Goal: Transaction & Acquisition: Purchase product/service

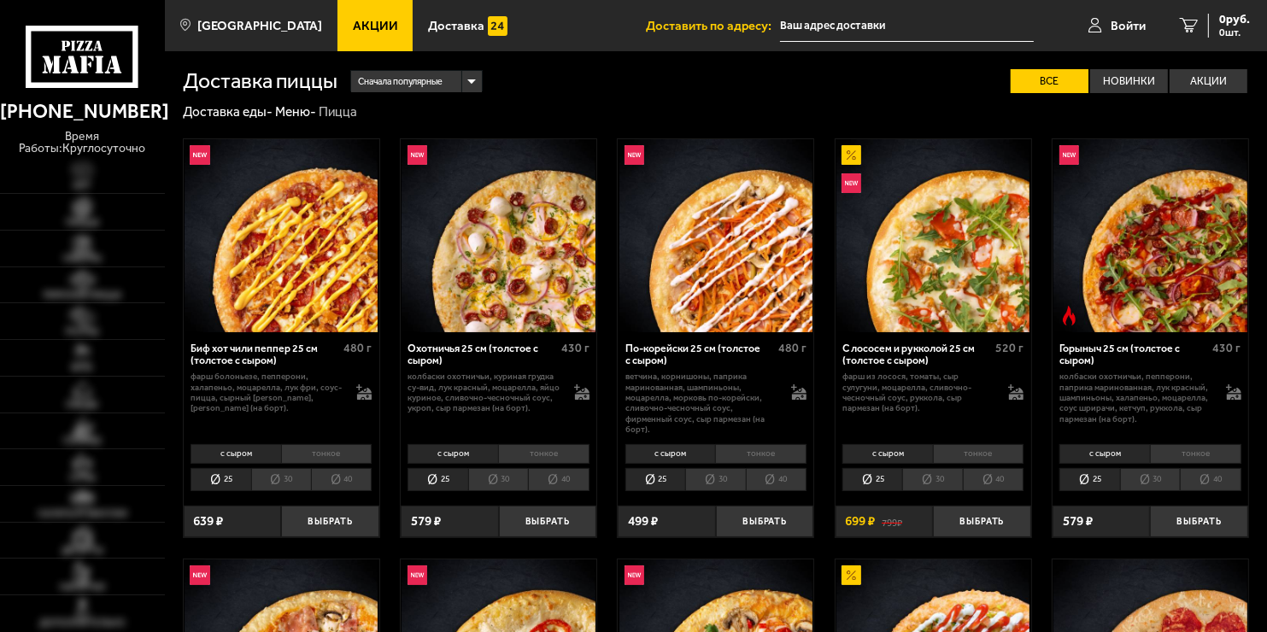
type input "[STREET_ADDRESS]"
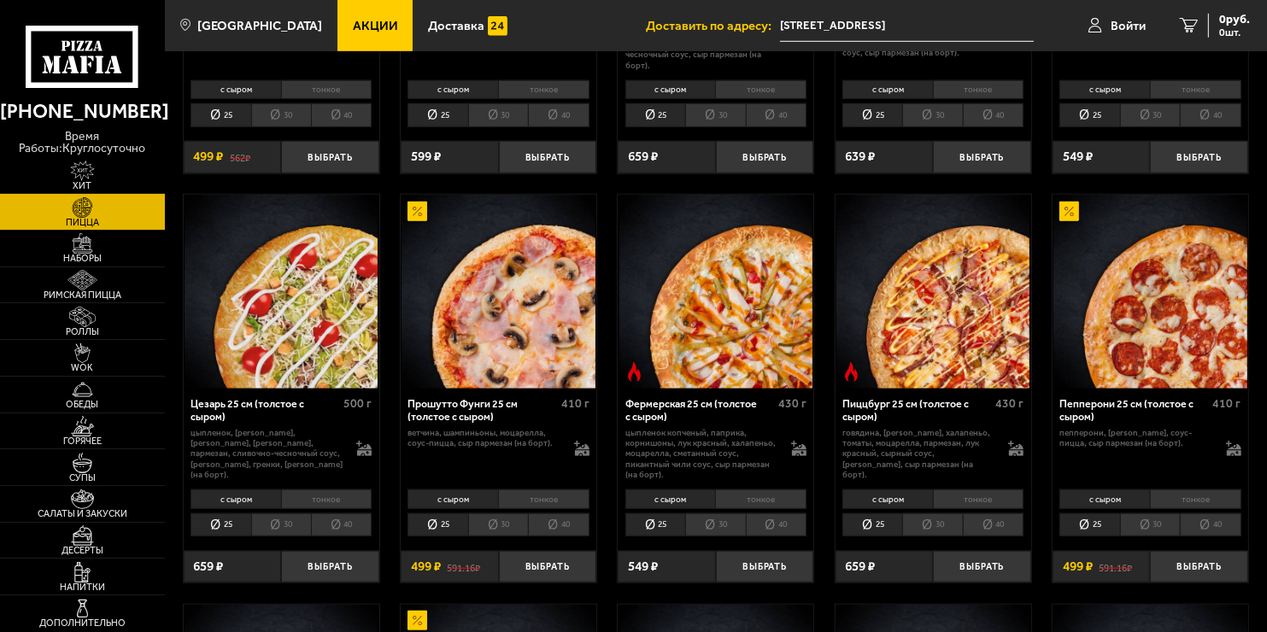
scroll to position [1203, 0]
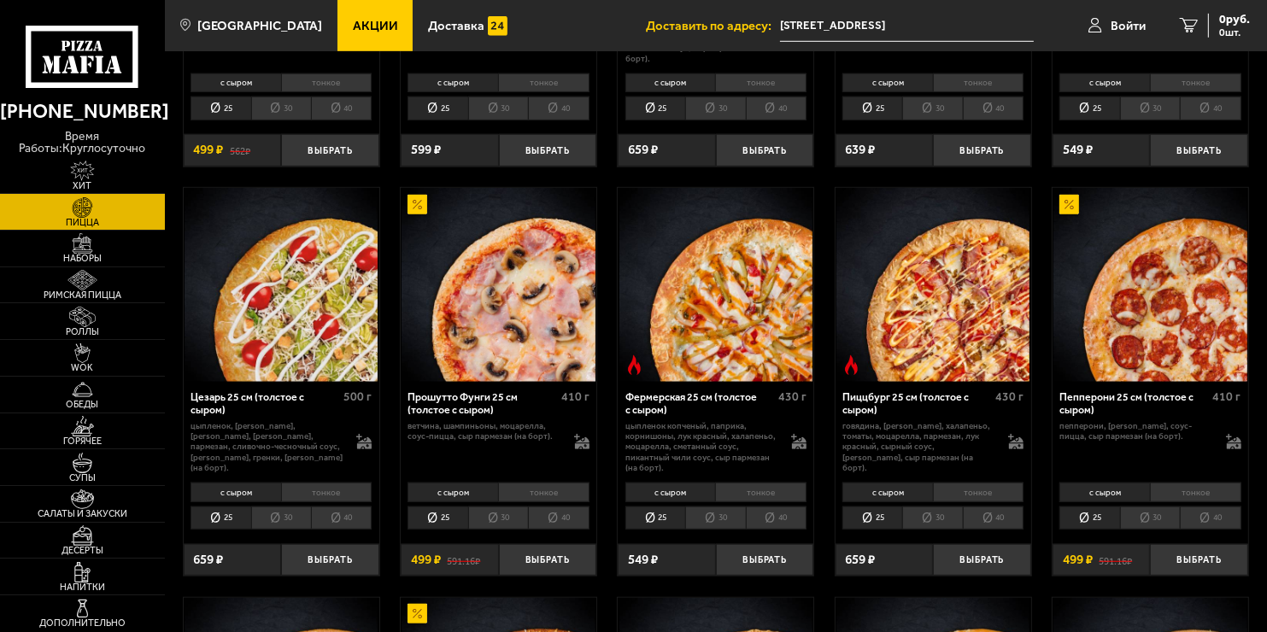
click at [280, 517] on li "30" at bounding box center [281, 518] width 60 height 23
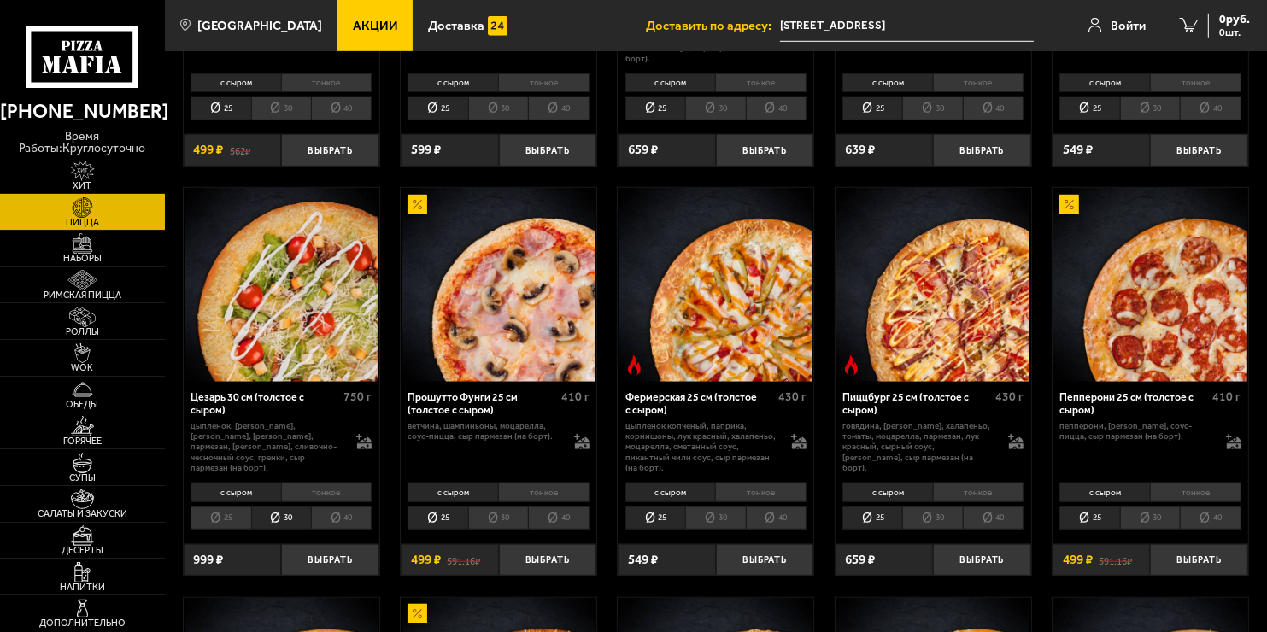
click at [237, 517] on li "25" at bounding box center [221, 518] width 60 height 23
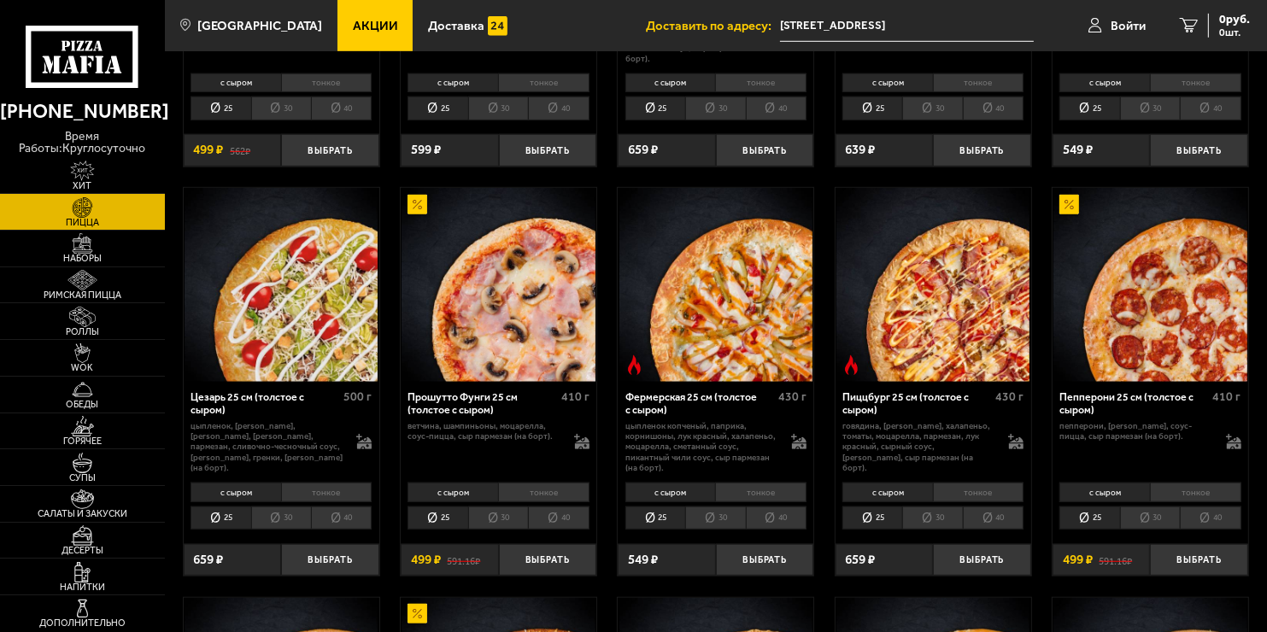
click at [276, 516] on li "30" at bounding box center [281, 518] width 60 height 23
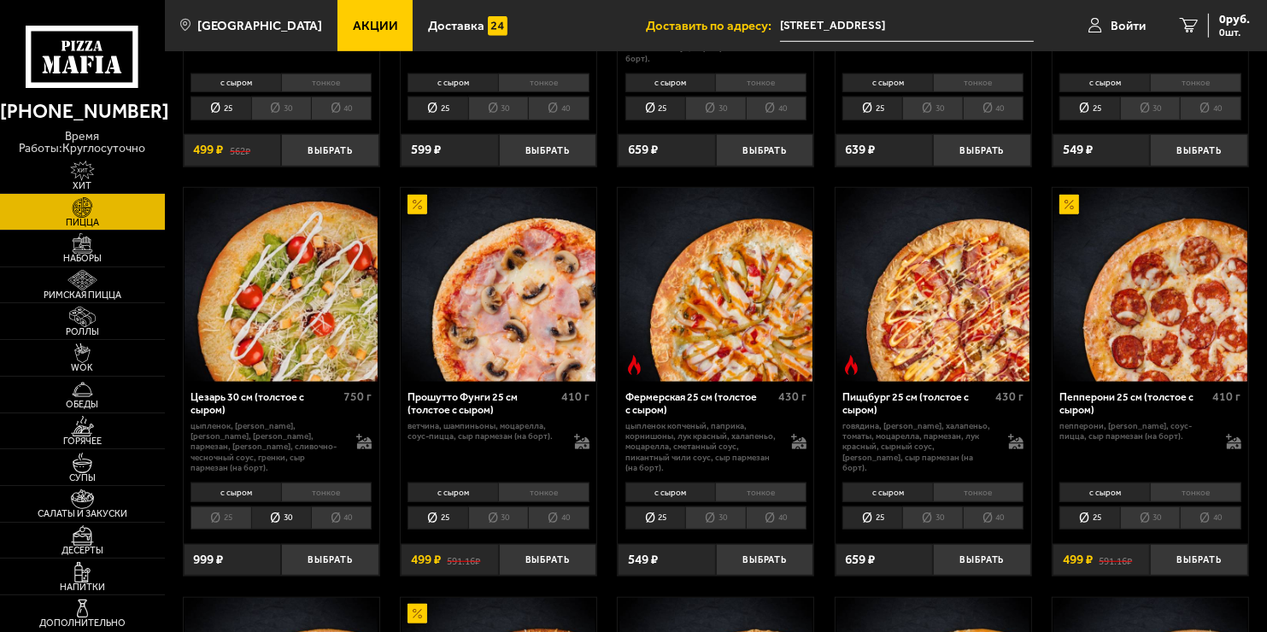
click at [217, 523] on li "25" at bounding box center [221, 518] width 60 height 23
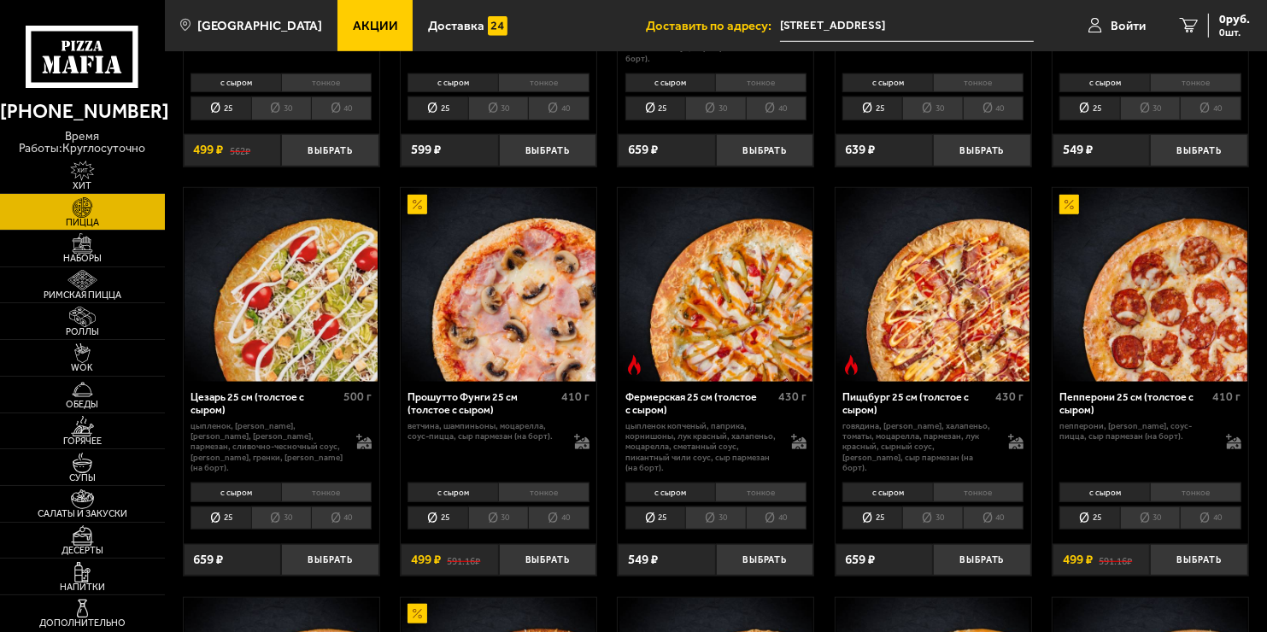
click at [252, 524] on li "30" at bounding box center [281, 518] width 60 height 23
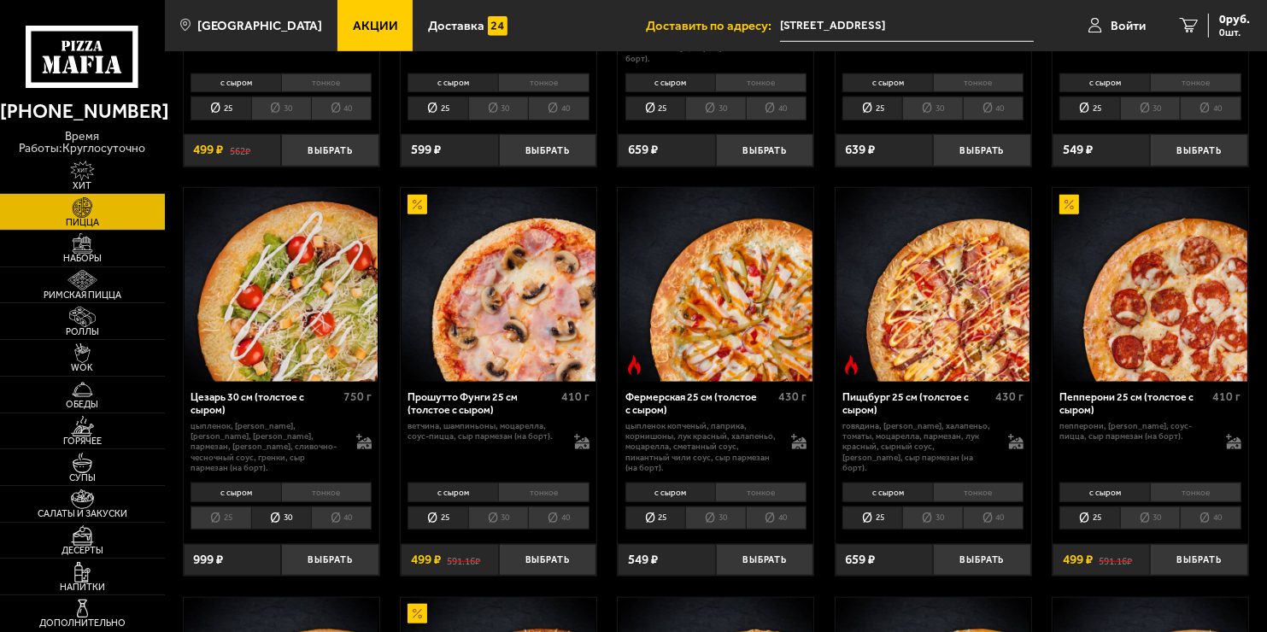
click at [222, 522] on li "25" at bounding box center [221, 518] width 60 height 23
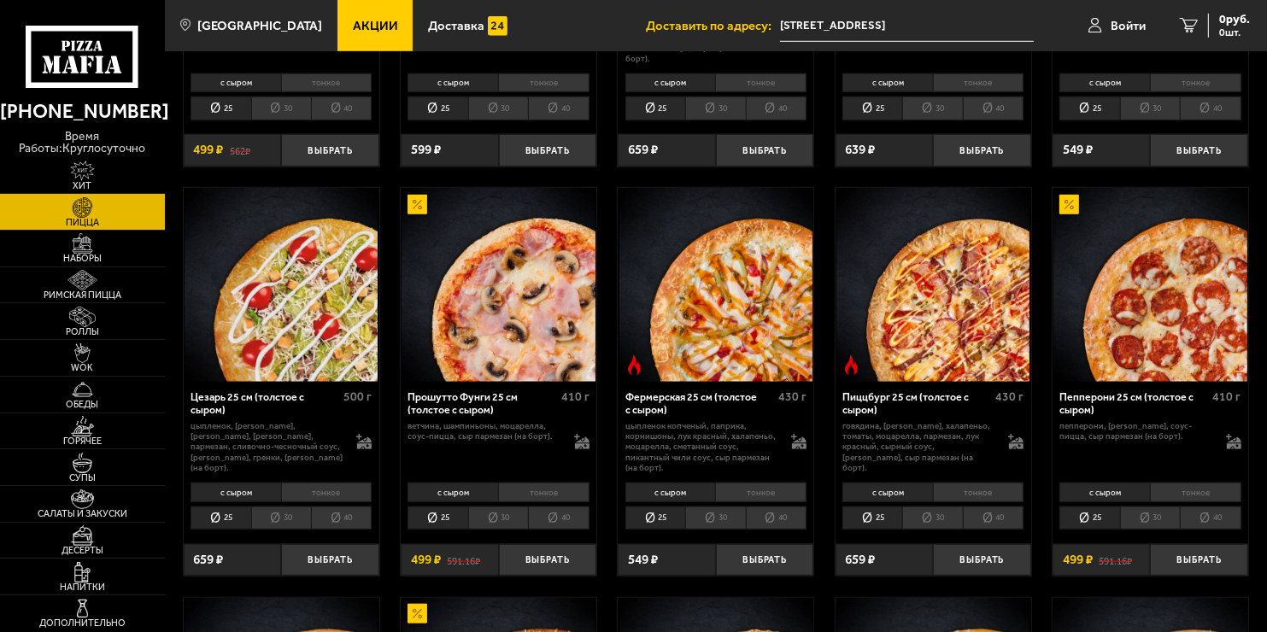
click at [244, 518] on li "25" at bounding box center [221, 518] width 60 height 23
click at [267, 519] on li "30" at bounding box center [281, 518] width 60 height 23
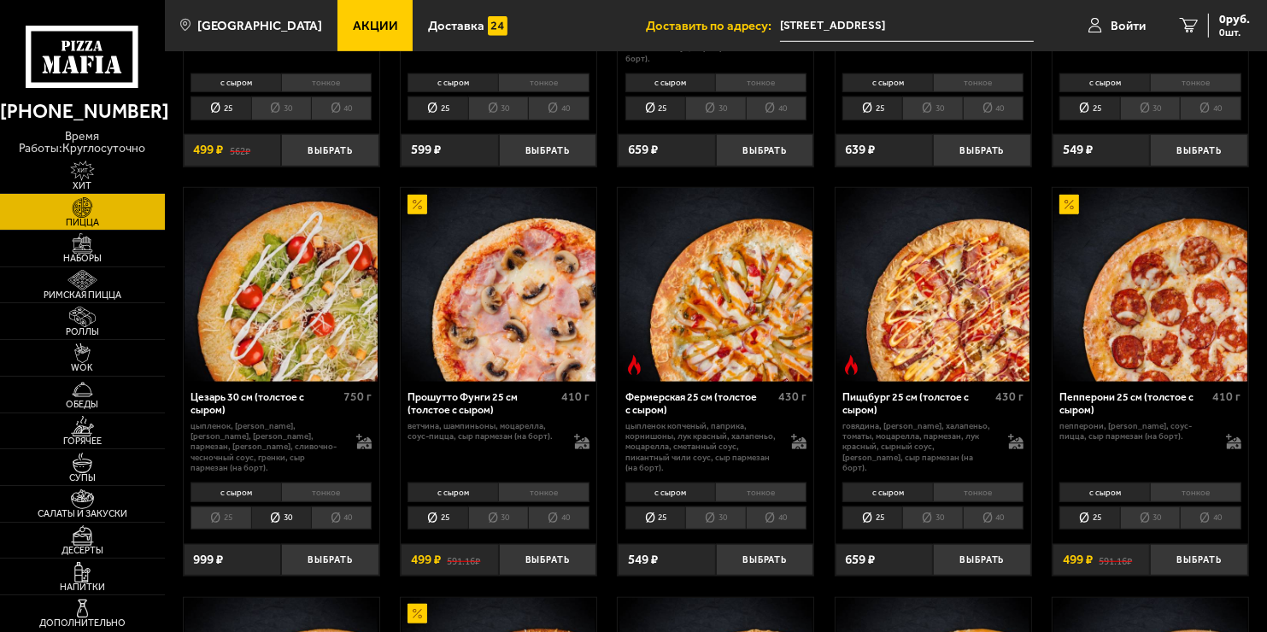
click at [213, 521] on li "25" at bounding box center [221, 518] width 60 height 23
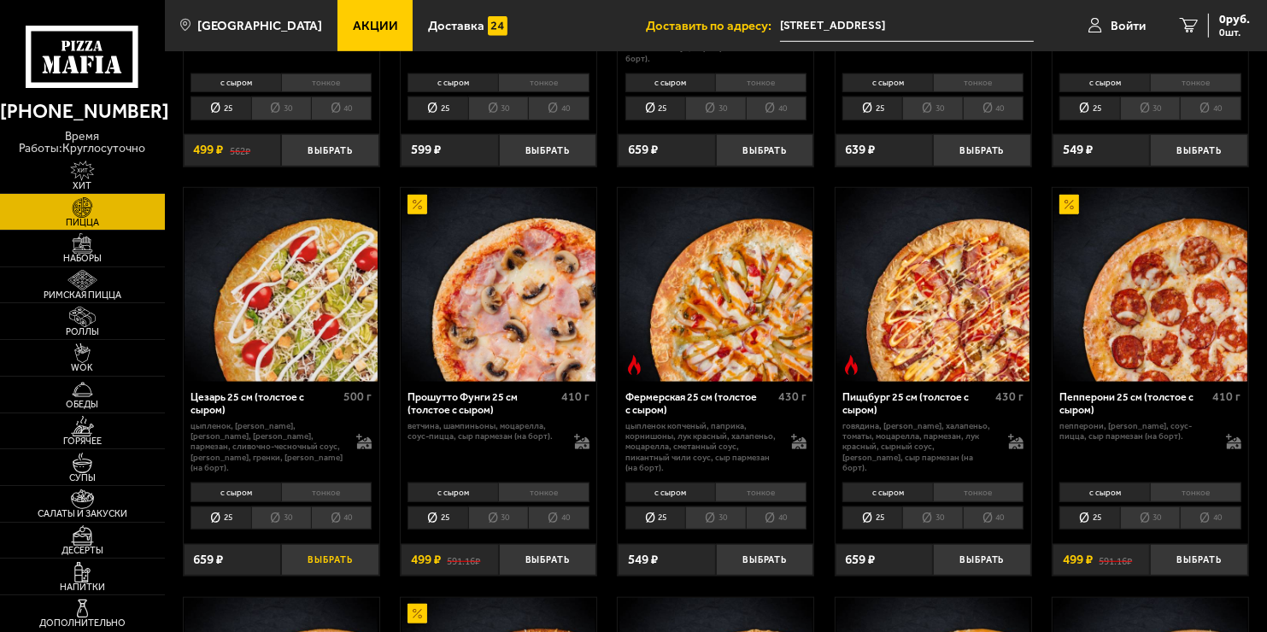
click at [314, 564] on button "Выбрать" at bounding box center [330, 560] width 98 height 32
click at [359, 561] on button "+" at bounding box center [362, 560] width 32 height 32
click at [309, 560] on button "−" at bounding box center [297, 560] width 32 height 32
click at [82, 274] on img at bounding box center [82, 280] width 50 height 21
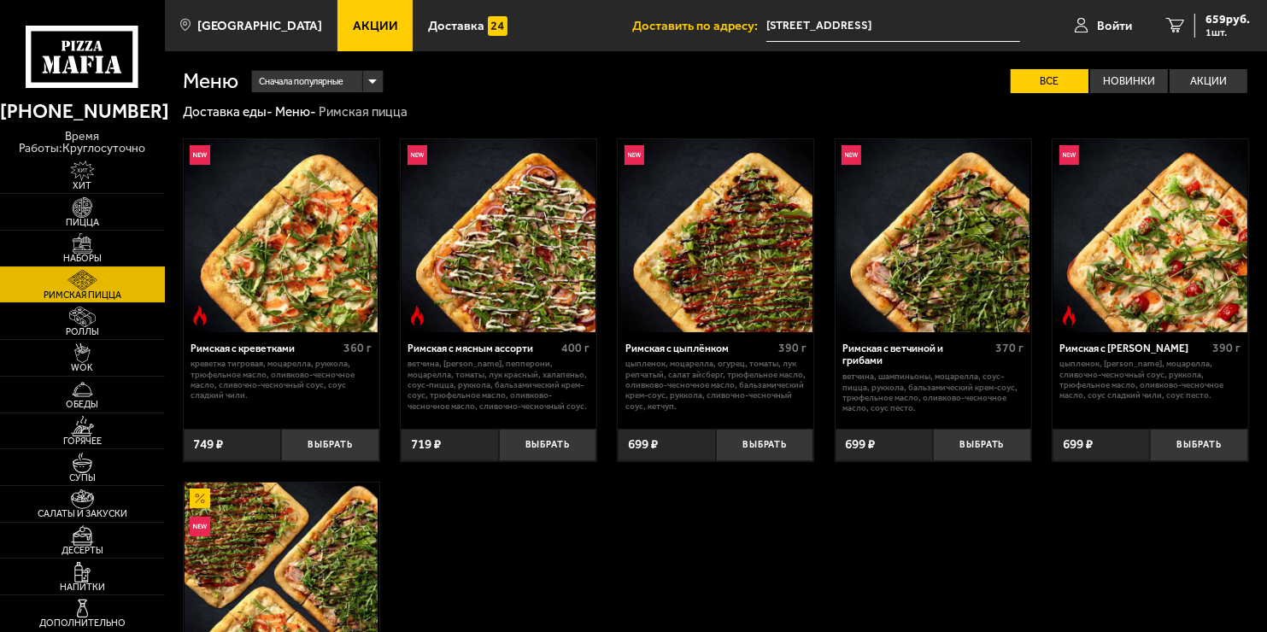
click at [80, 246] on img at bounding box center [82, 243] width 50 height 21
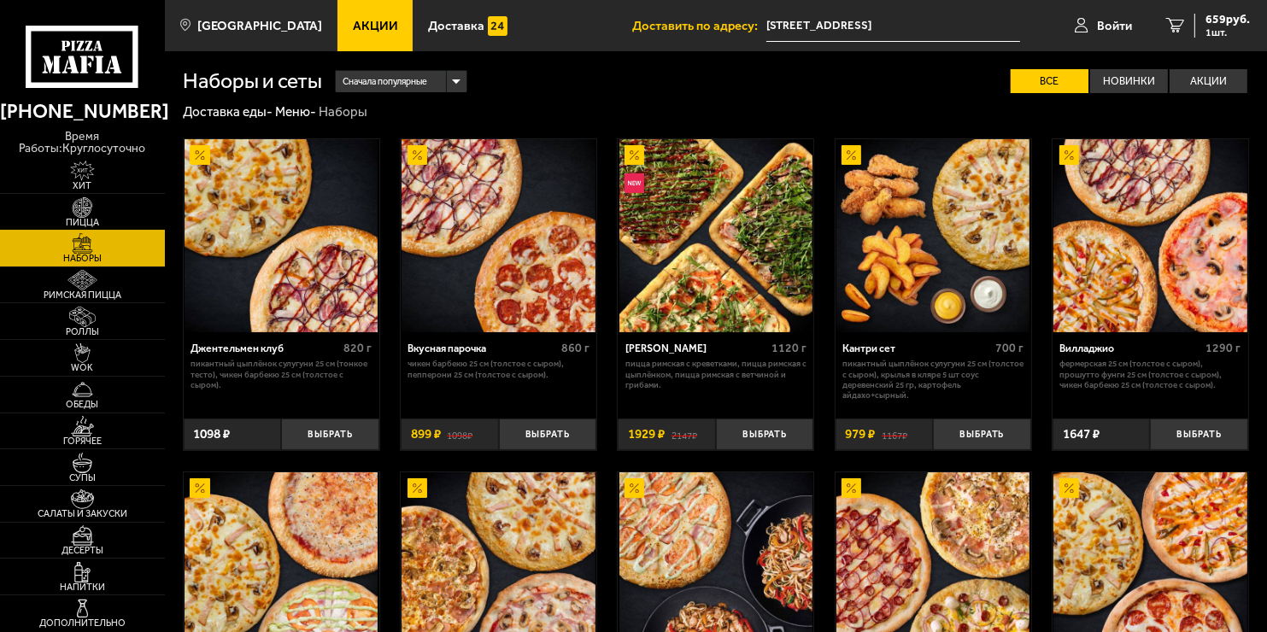
click at [120, 218] on span "Пицца" at bounding box center [82, 222] width 165 height 9
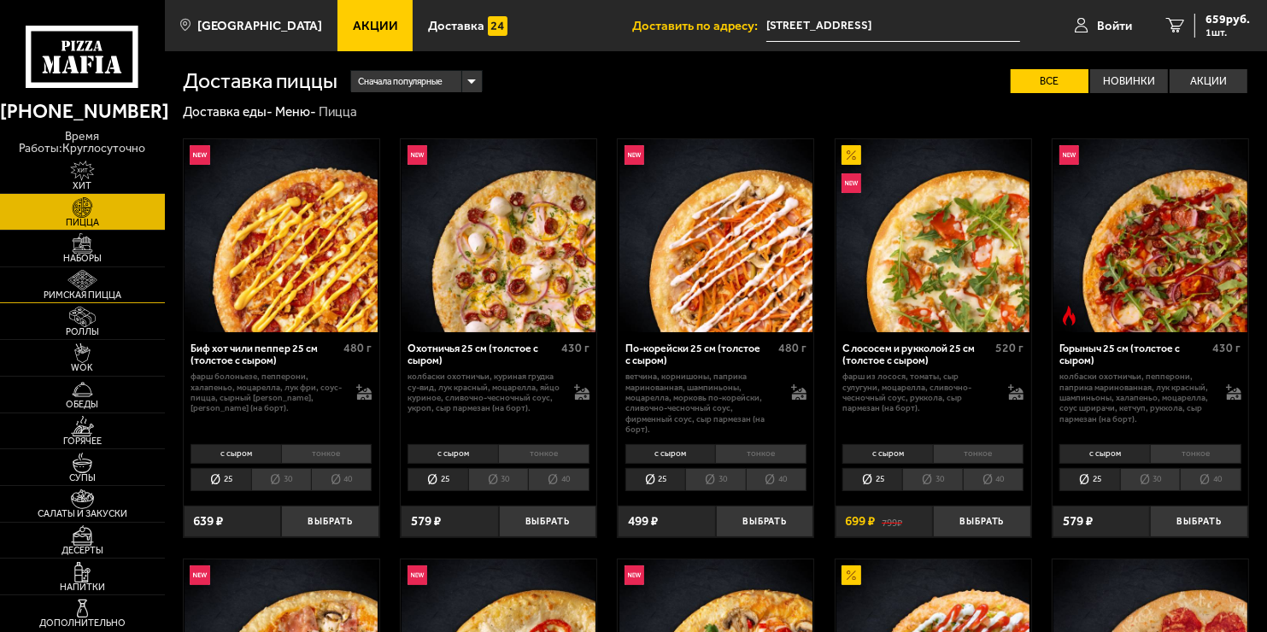
click at [109, 297] on span "Римская пицца" at bounding box center [82, 294] width 165 height 9
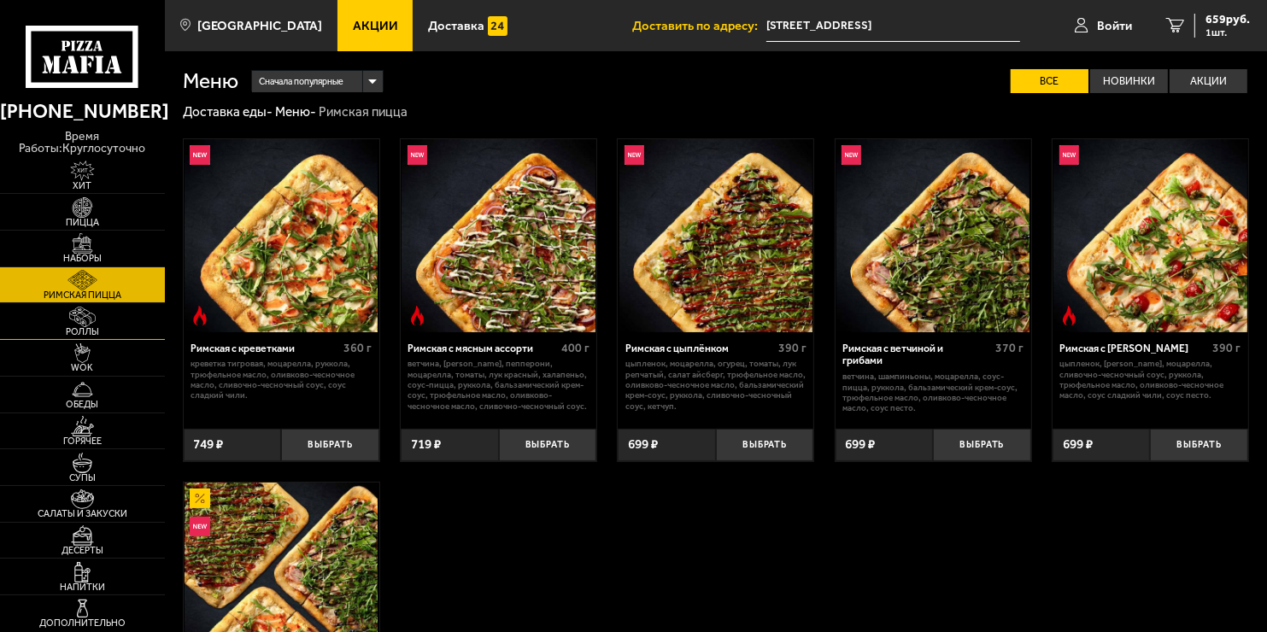
click at [109, 312] on link "Роллы" at bounding box center [82, 321] width 165 height 36
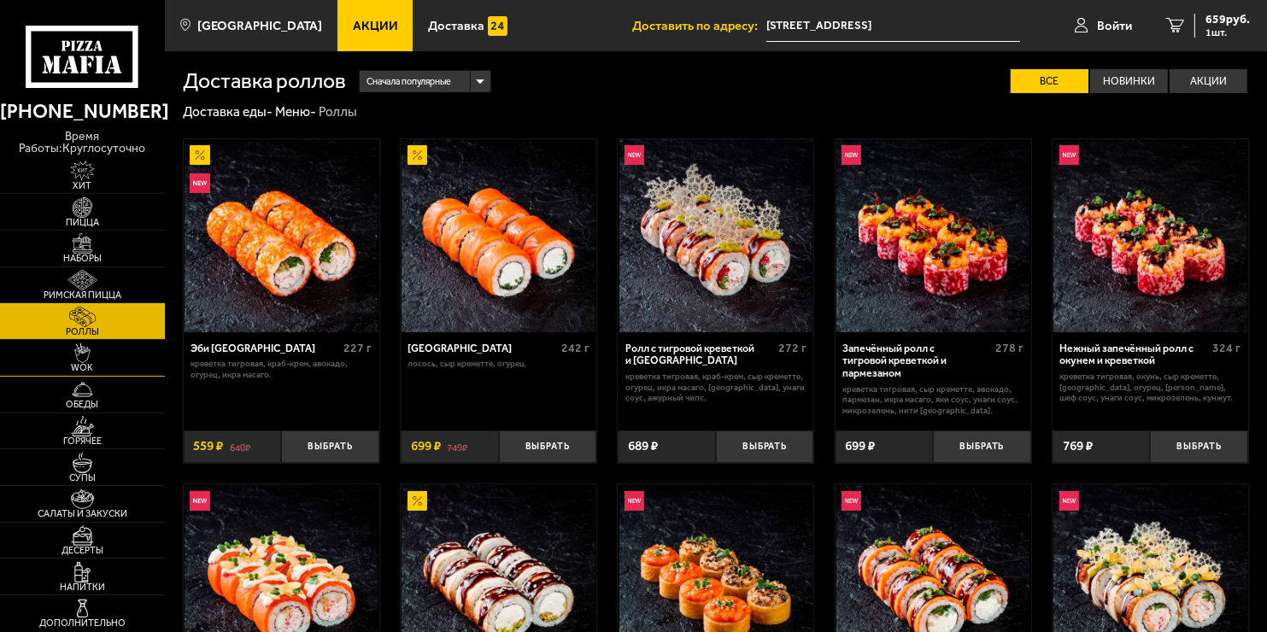
click at [86, 361] on img at bounding box center [82, 353] width 50 height 21
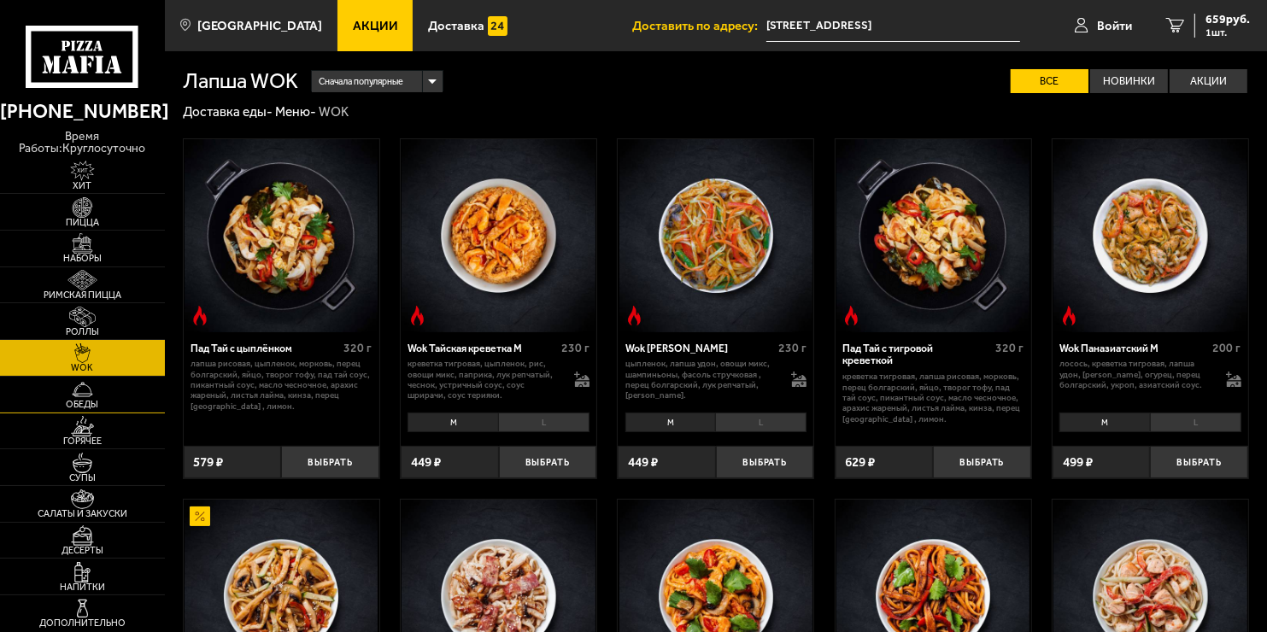
click at [106, 393] on img at bounding box center [82, 389] width 50 height 21
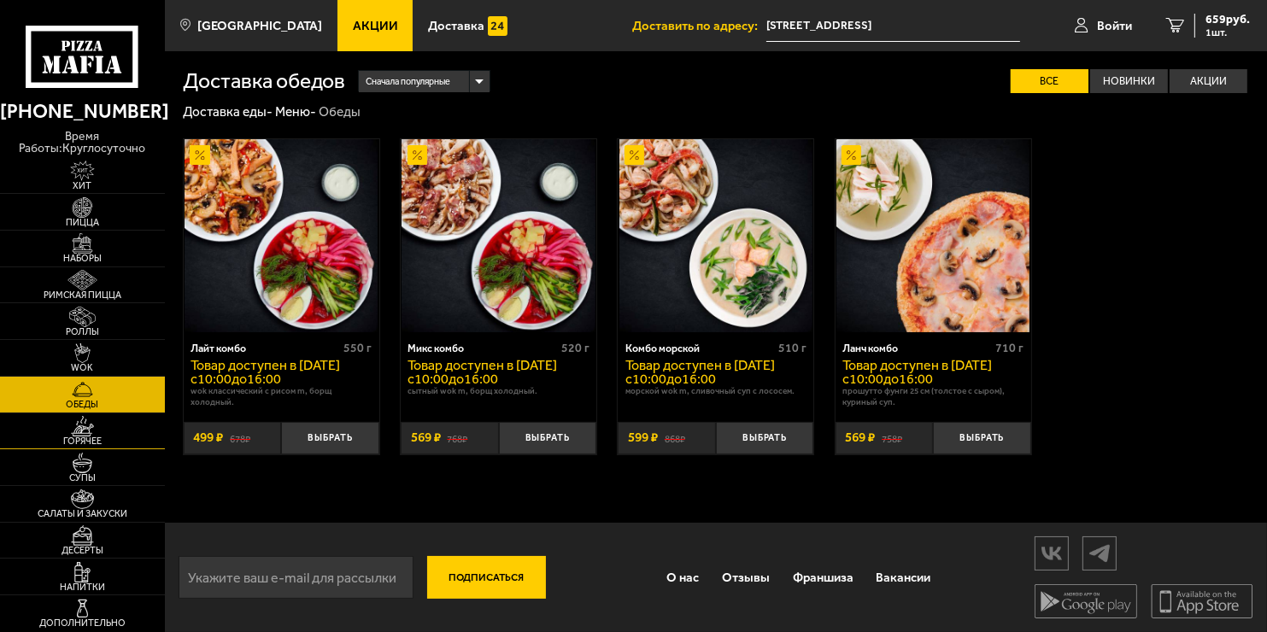
click at [48, 419] on link "Горячее" at bounding box center [82, 431] width 165 height 36
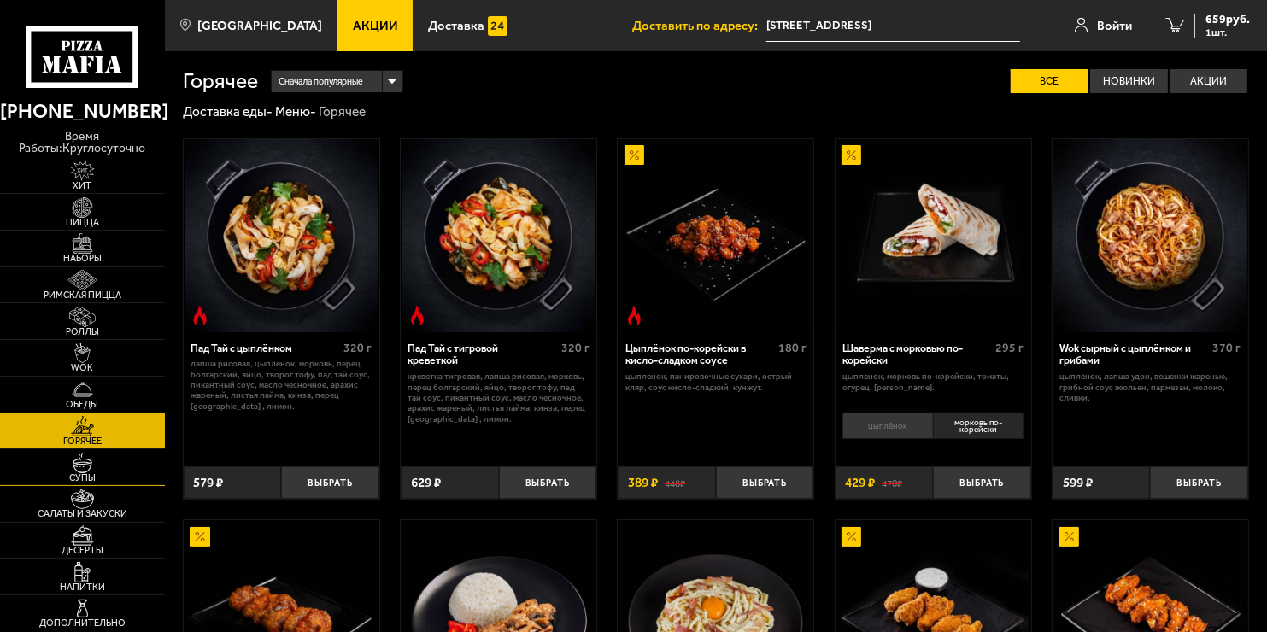
click at [107, 485] on link "Супы" at bounding box center [82, 467] width 165 height 36
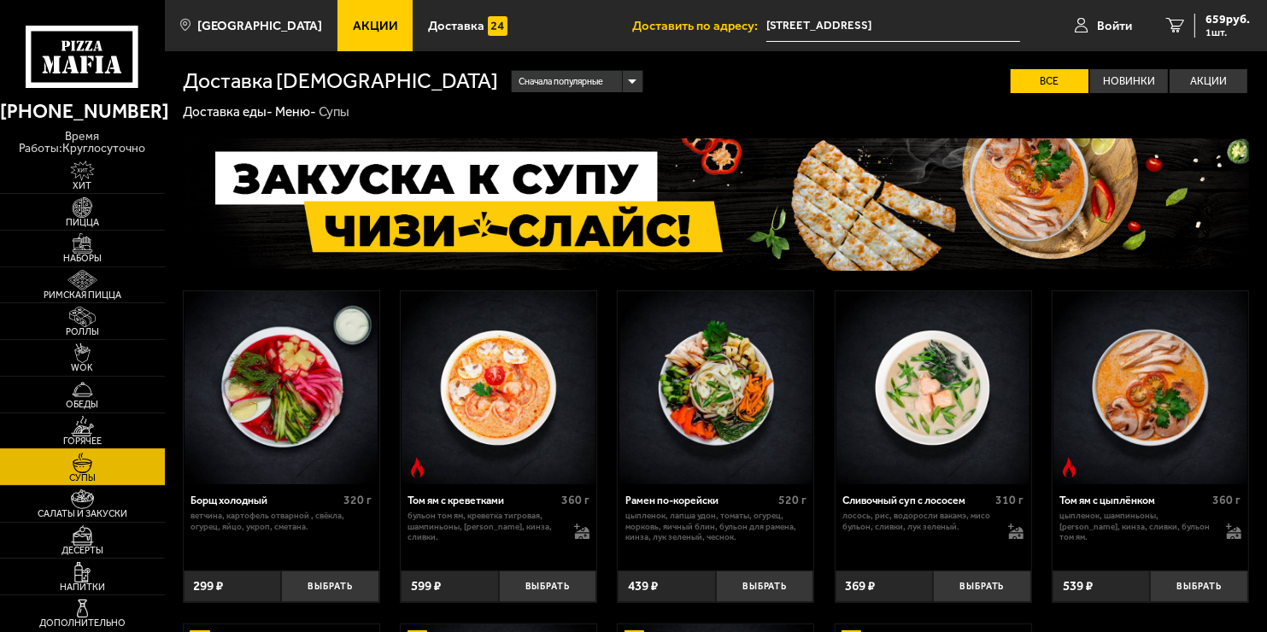
click at [107, 438] on span "Горячее" at bounding box center [82, 441] width 165 height 9
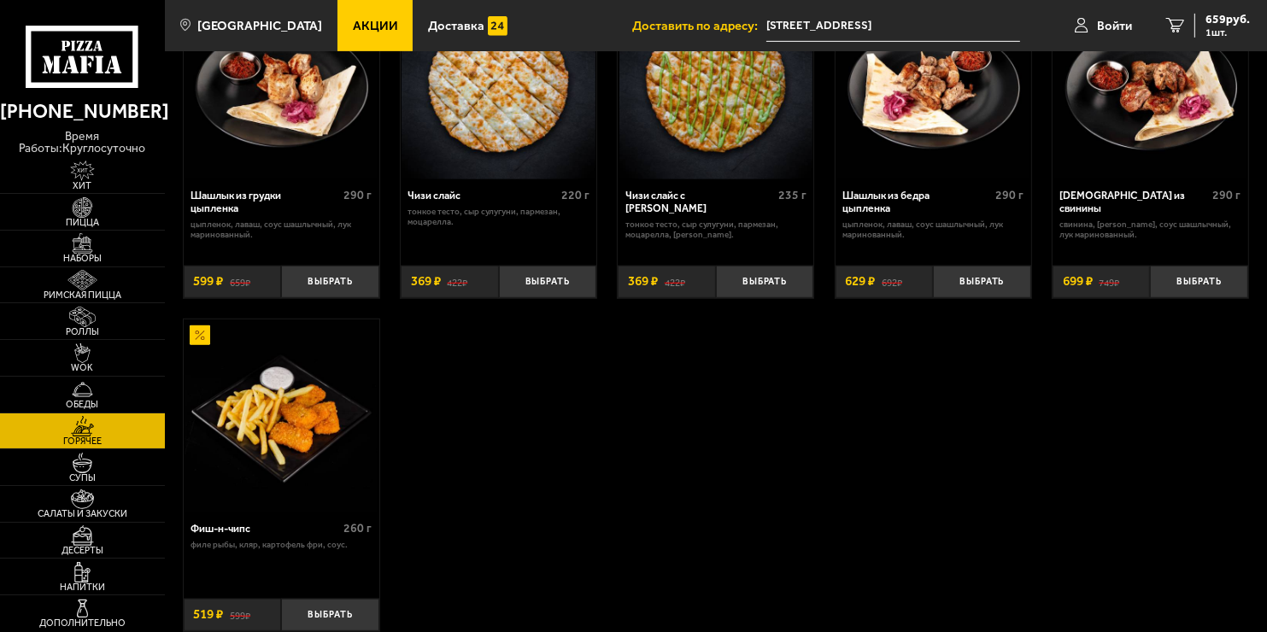
scroll to position [916, 0]
click at [96, 473] on span "Супы" at bounding box center [82, 477] width 165 height 9
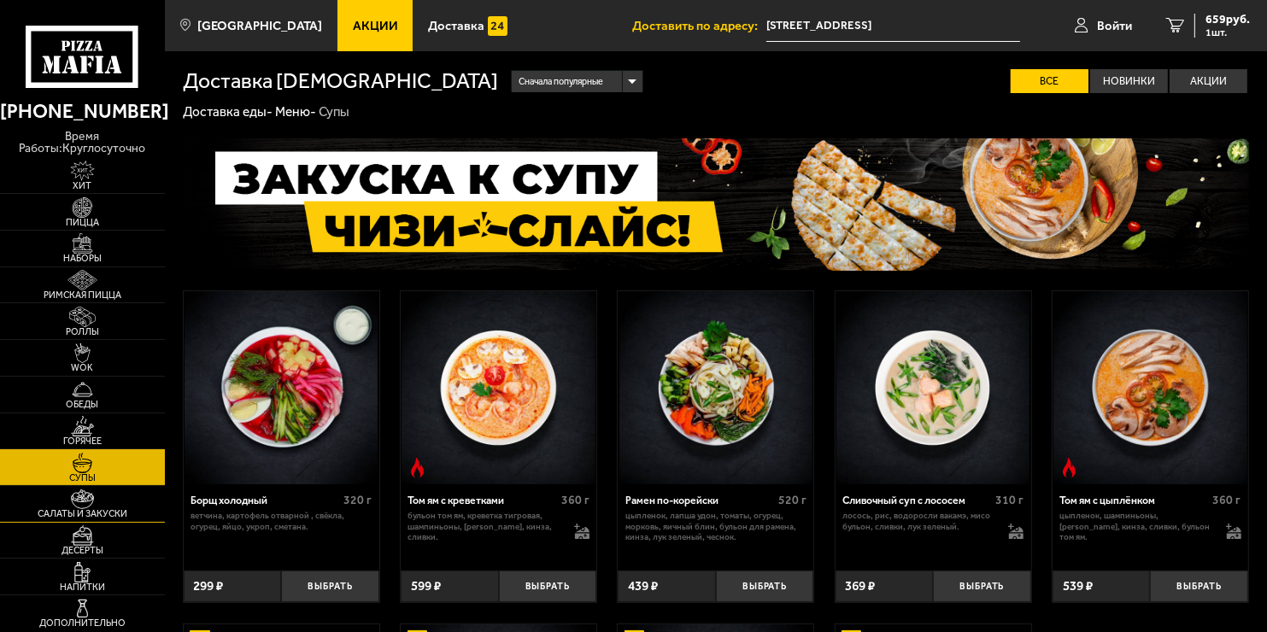
click at [92, 509] on span "Салаты и закуски" at bounding box center [82, 513] width 165 height 9
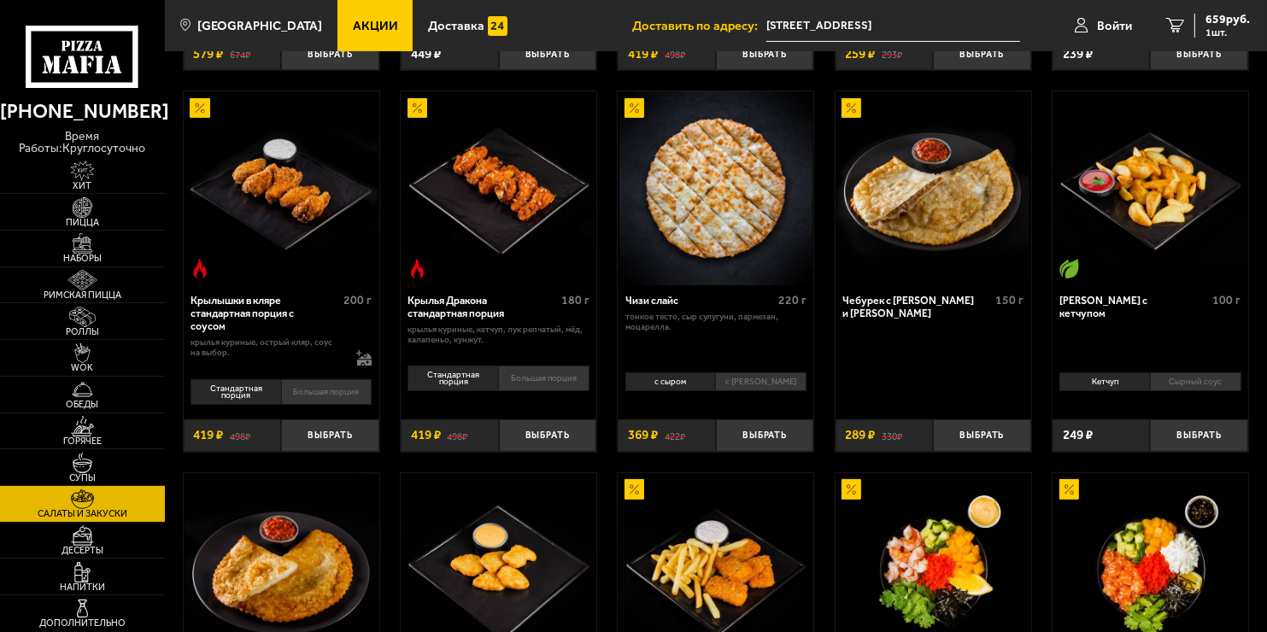
scroll to position [449, 0]
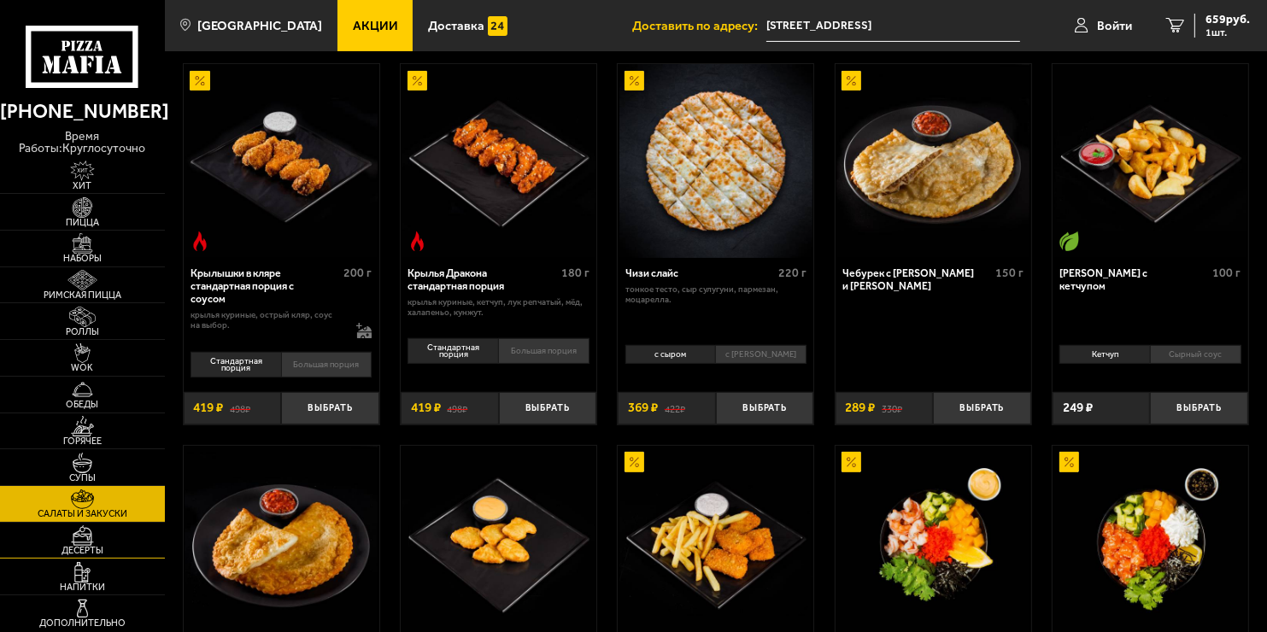
click at [91, 547] on span "Десерты" at bounding box center [82, 550] width 165 height 9
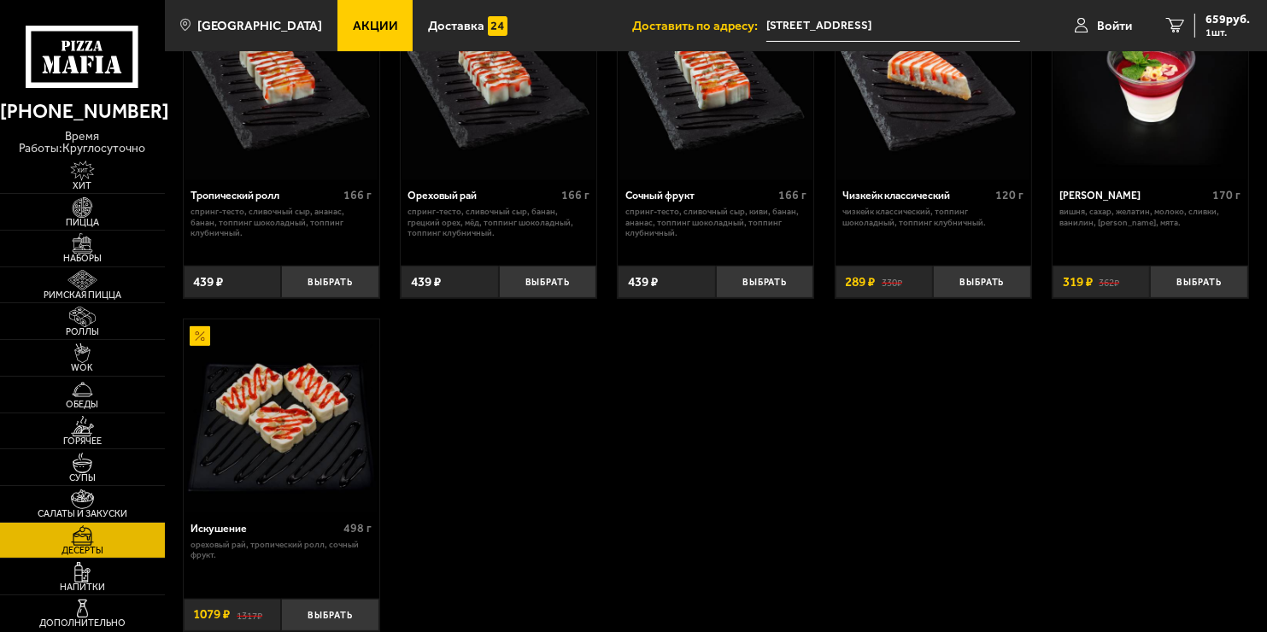
scroll to position [578, 0]
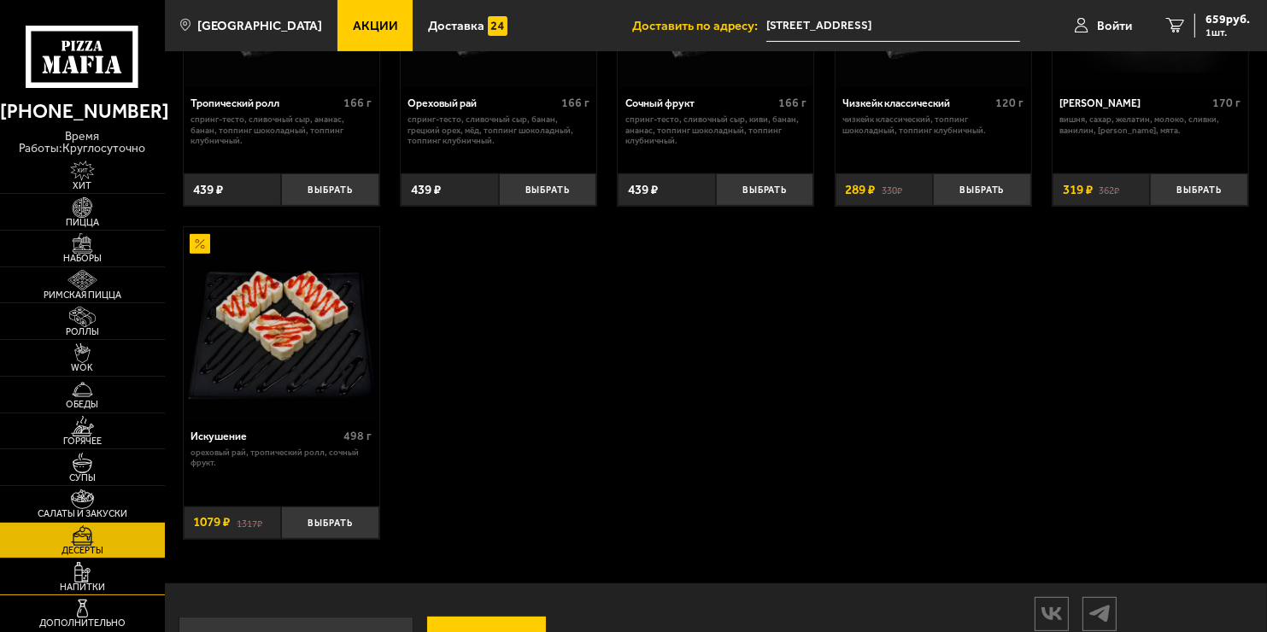
click at [97, 590] on span "Напитки" at bounding box center [82, 587] width 165 height 9
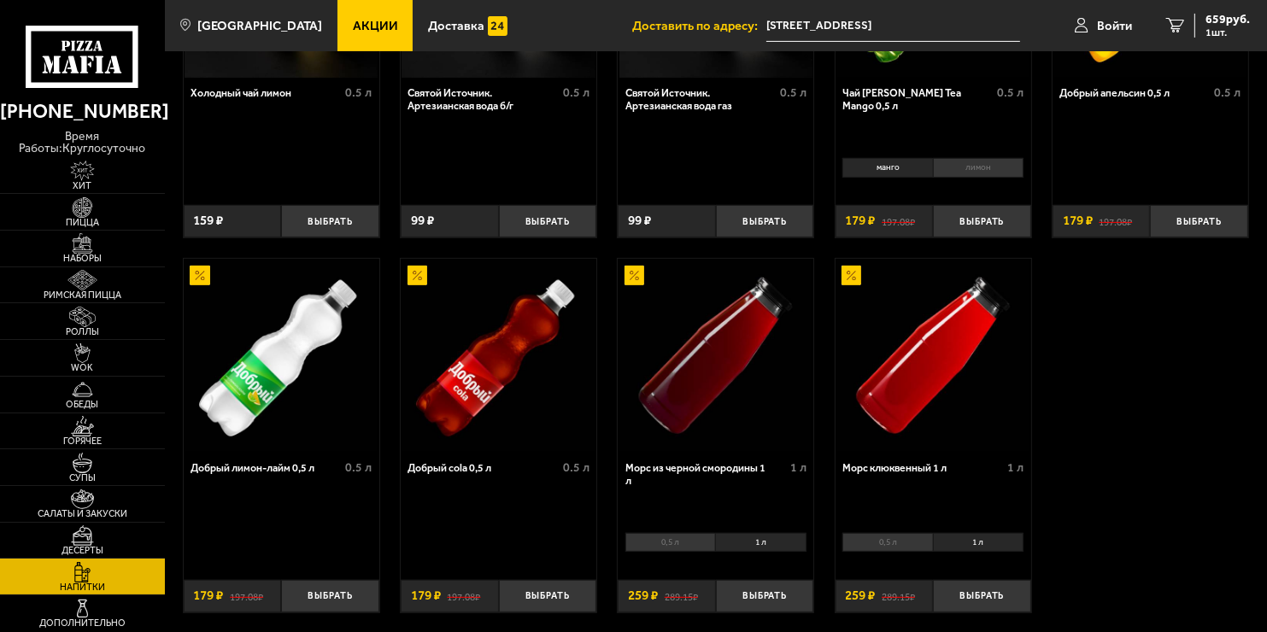
scroll to position [671, 0]
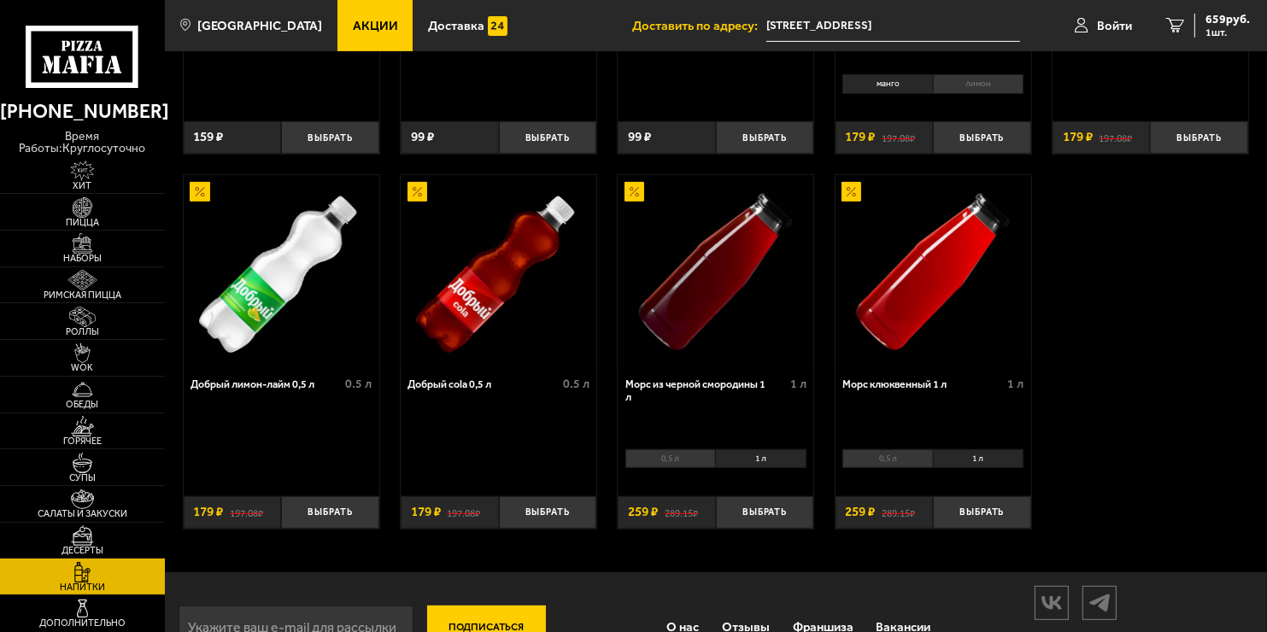
click at [947, 461] on li "1 л" at bounding box center [978, 458] width 91 height 19
click at [888, 468] on li "0,5 л" at bounding box center [887, 458] width 91 height 19
click at [957, 459] on li "1 л" at bounding box center [978, 458] width 91 height 19
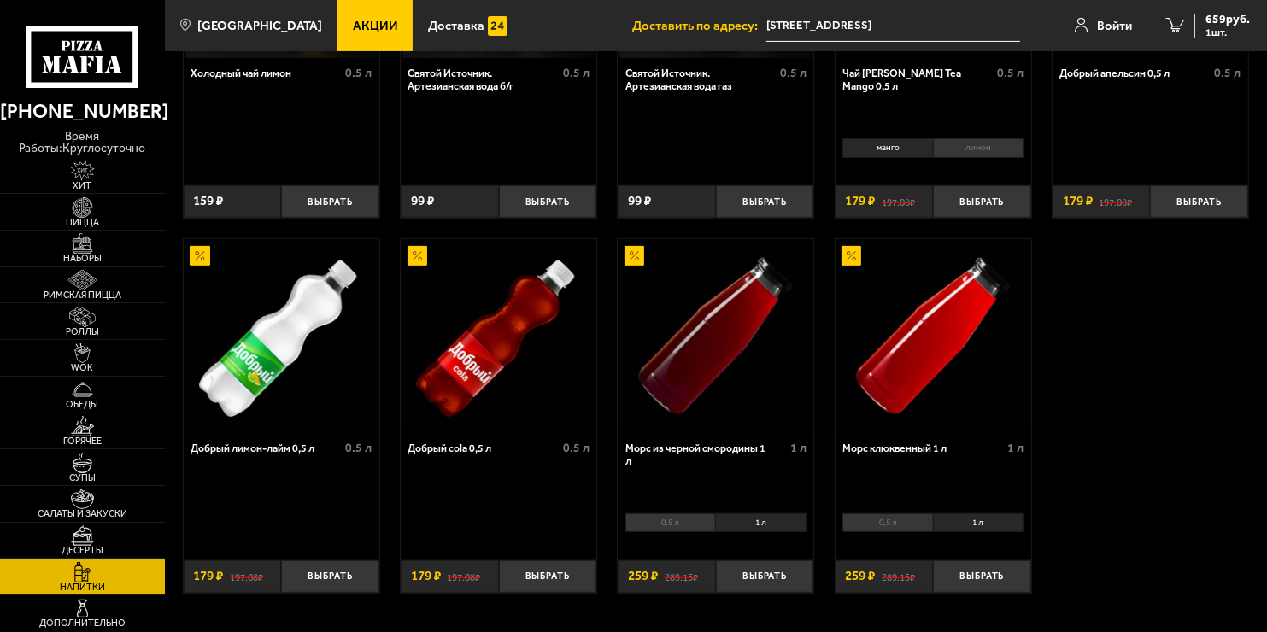
scroll to position [608, 0]
click at [988, 572] on button "Выбрать" at bounding box center [982, 576] width 98 height 32
click at [1203, 20] on div "918 руб. 2 шт." at bounding box center [1222, 26] width 56 height 24
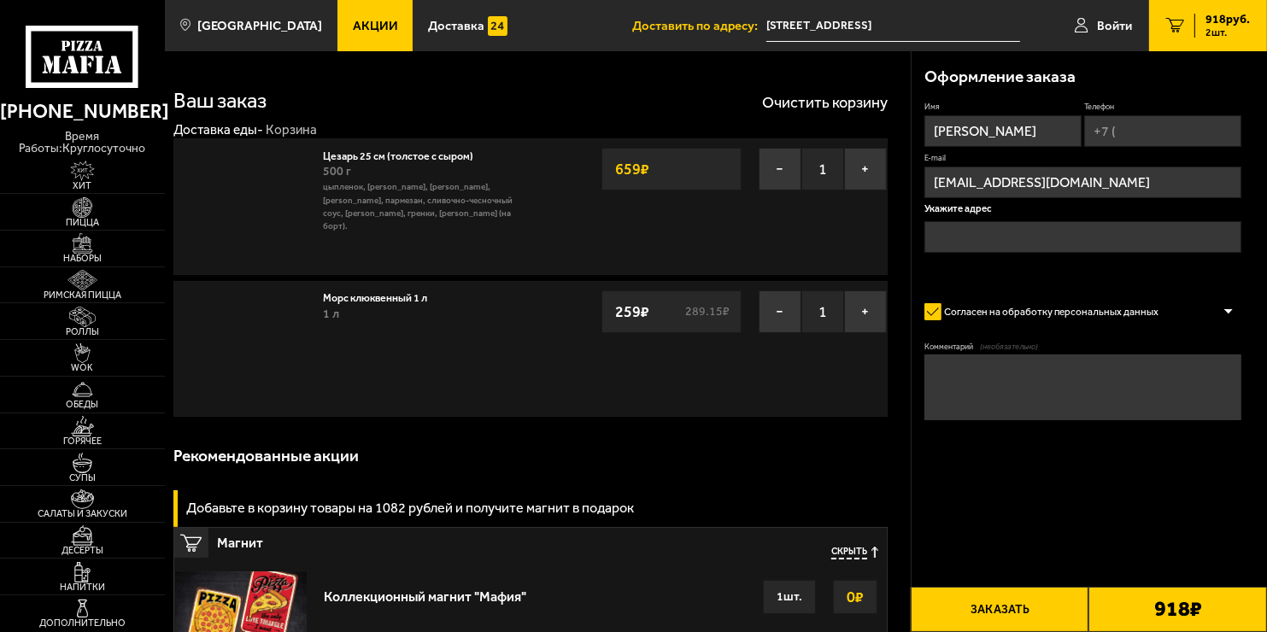
type input "[STREET_ADDRESS]"
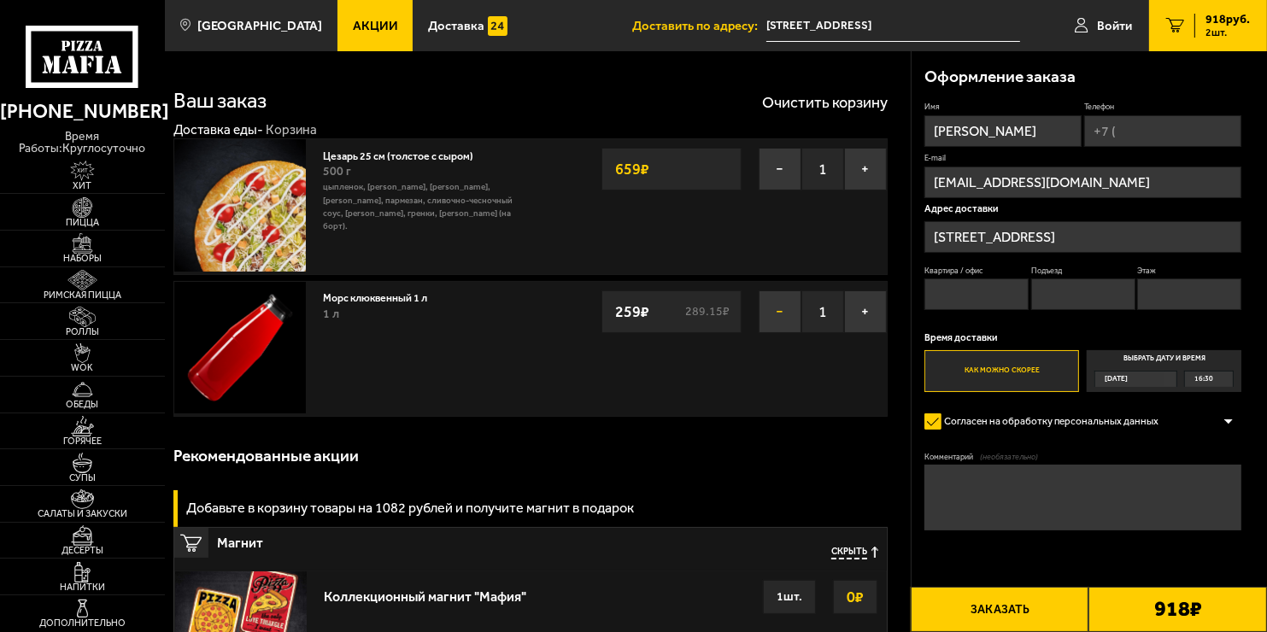
click at [786, 308] on button "−" at bounding box center [780, 311] width 43 height 43
click at [779, 171] on button "−" at bounding box center [780, 169] width 43 height 43
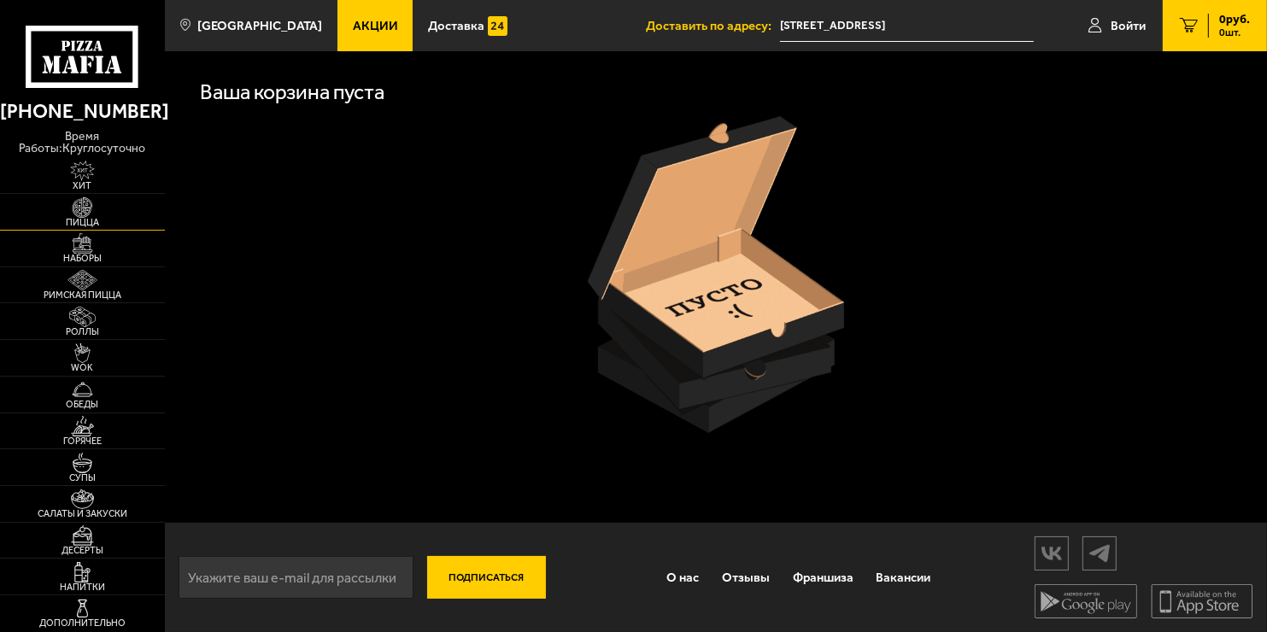
click at [82, 213] on img at bounding box center [82, 207] width 50 height 21
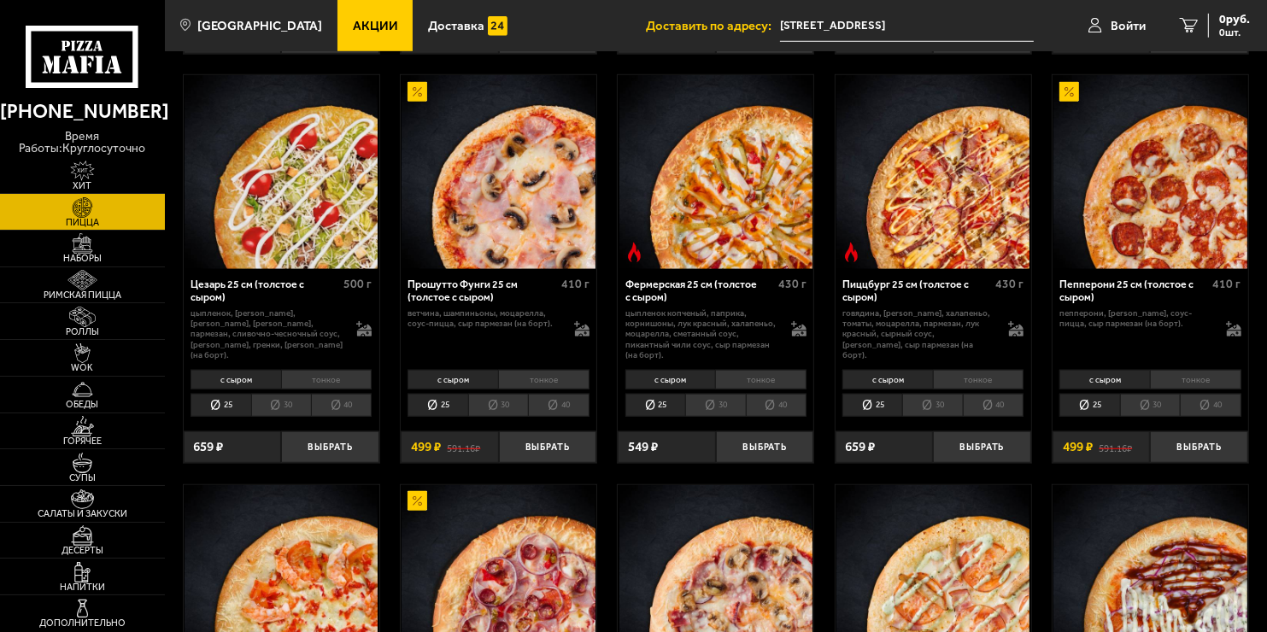
scroll to position [1315, 0]
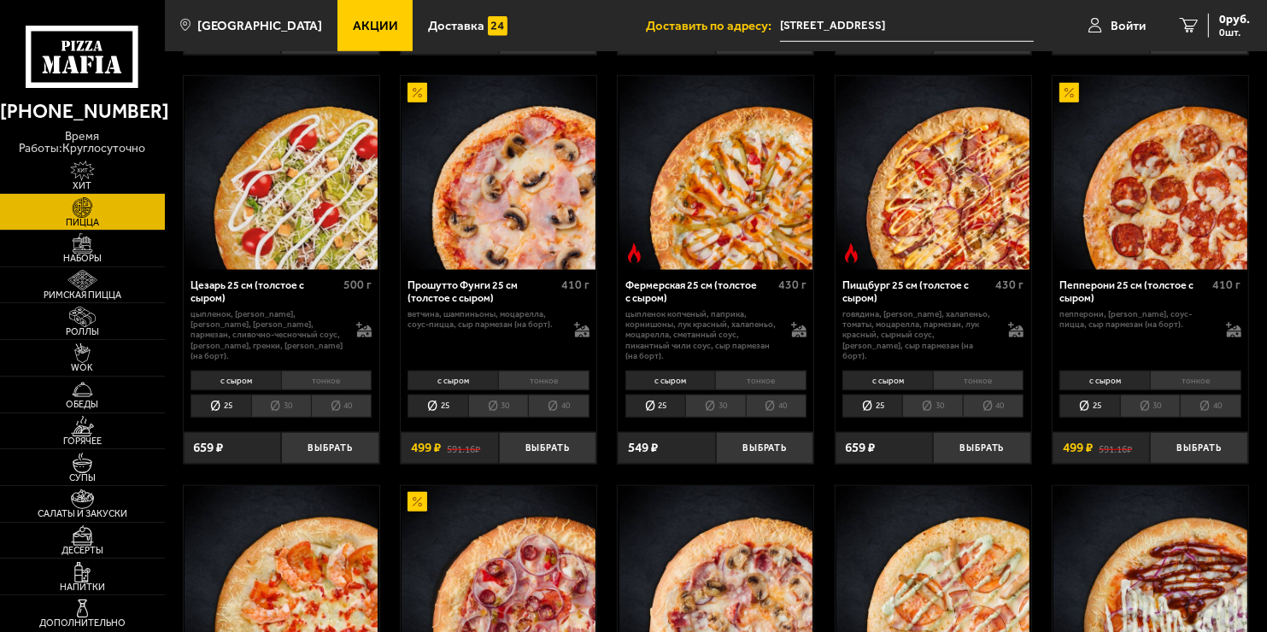
click at [271, 409] on li "30" at bounding box center [281, 406] width 60 height 23
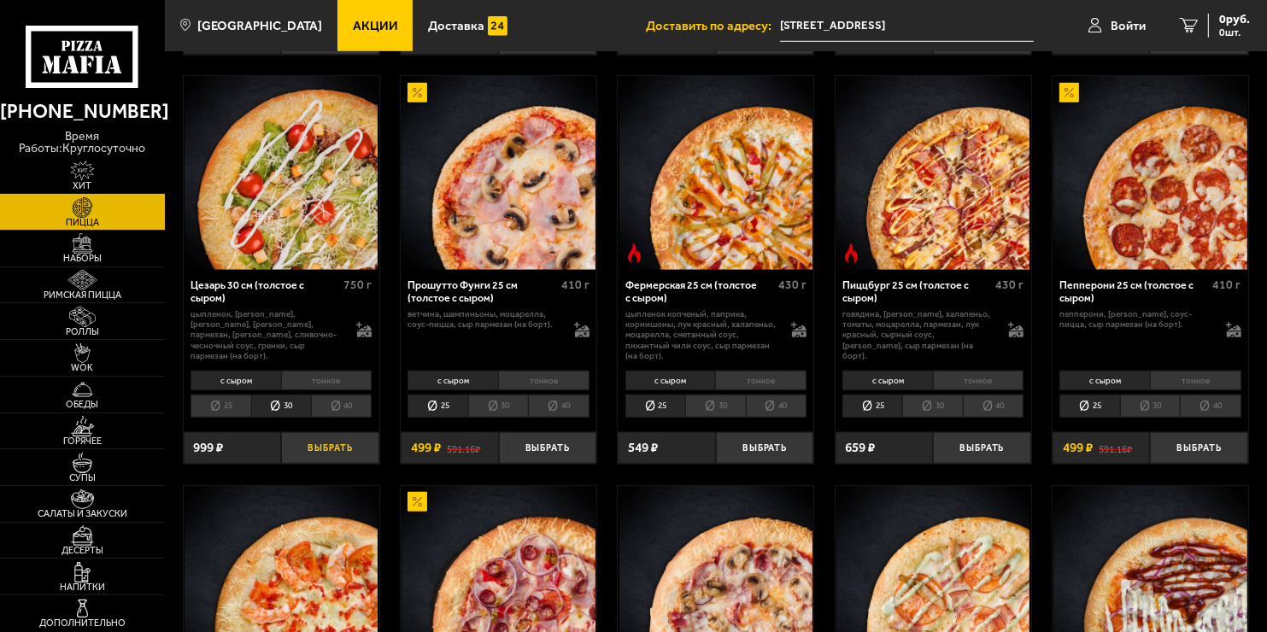
click at [328, 456] on button "Выбрать" at bounding box center [330, 448] width 98 height 32
click at [1231, 24] on span "999 руб." at bounding box center [1227, 20] width 44 height 12
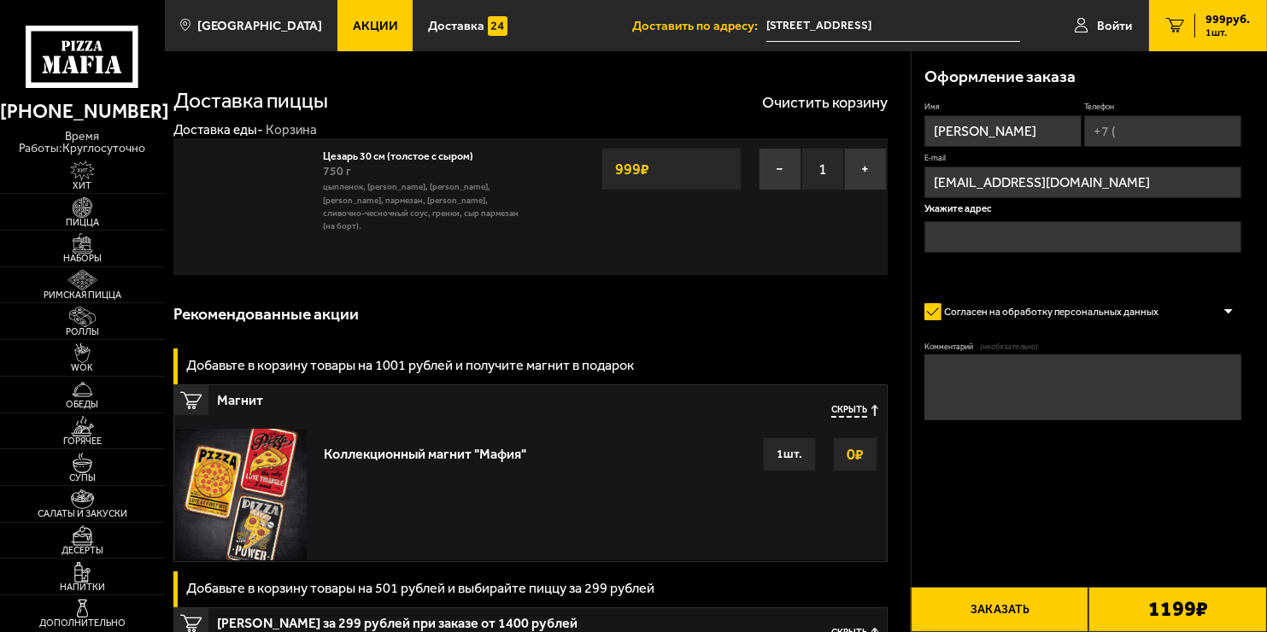
type input "[STREET_ADDRESS]"
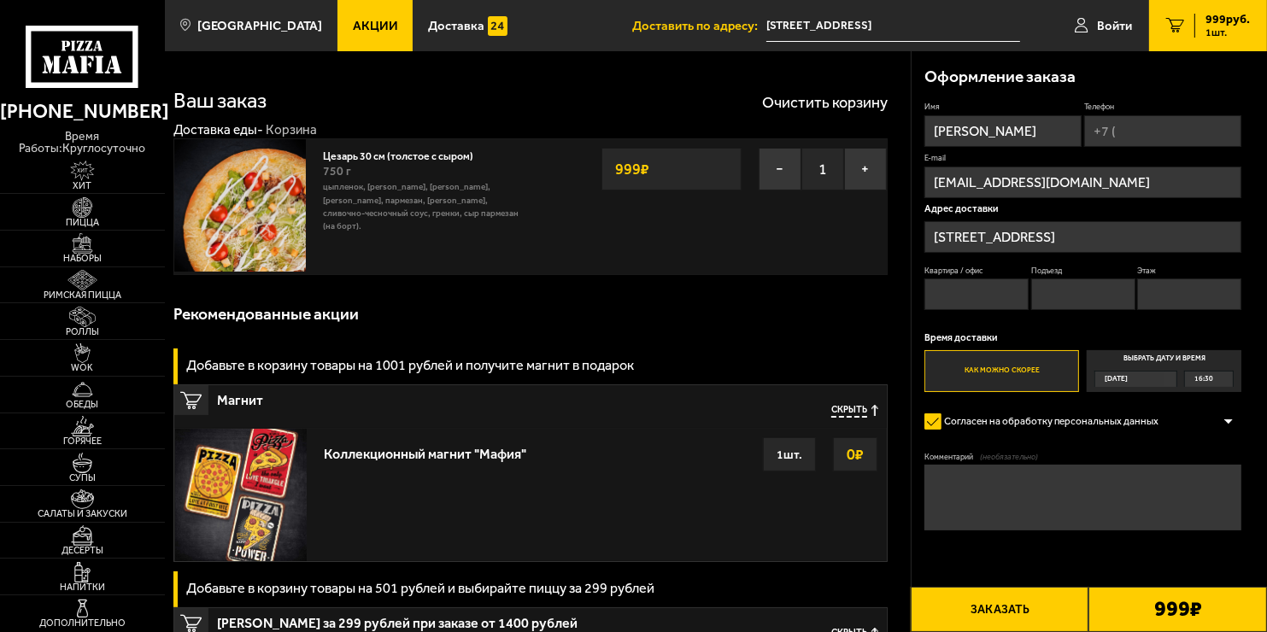
click at [1001, 286] on input "Квартира / офис" at bounding box center [976, 295] width 104 height 32
type input "13"
click at [1058, 296] on input "Подъезд" at bounding box center [1083, 295] width 104 height 32
type input "1"
click at [1155, 301] on input "Этаж" at bounding box center [1189, 295] width 104 height 32
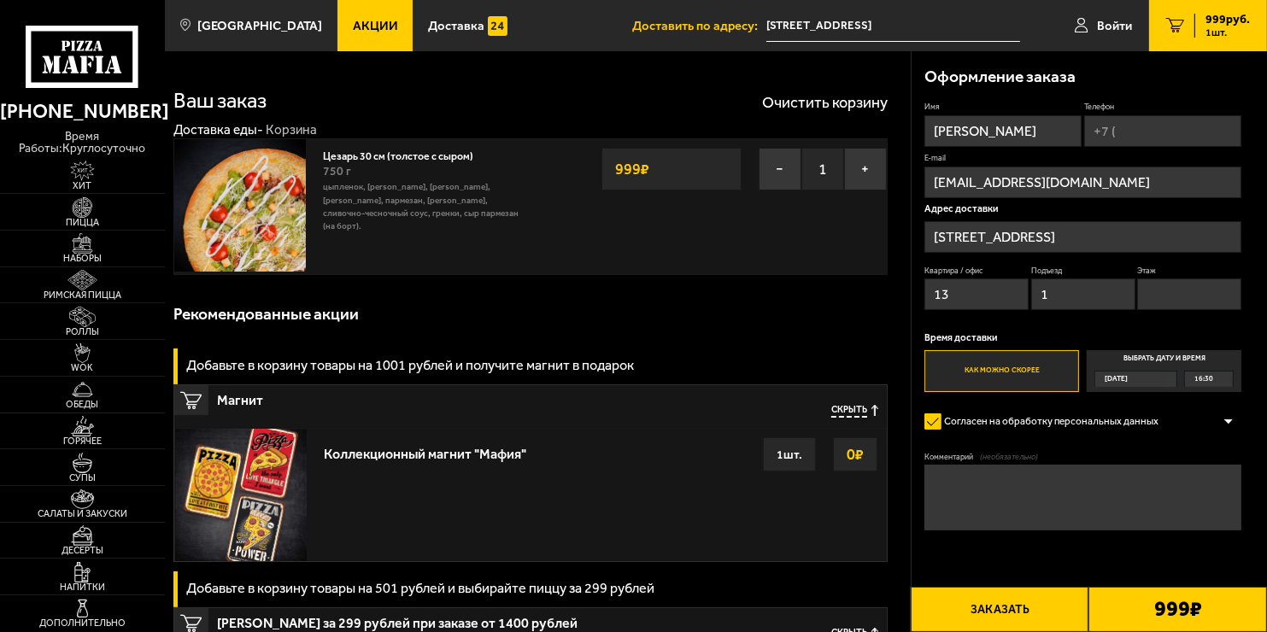
type input "5"
click at [1129, 130] on input "Телефон" at bounding box center [1162, 131] width 157 height 32
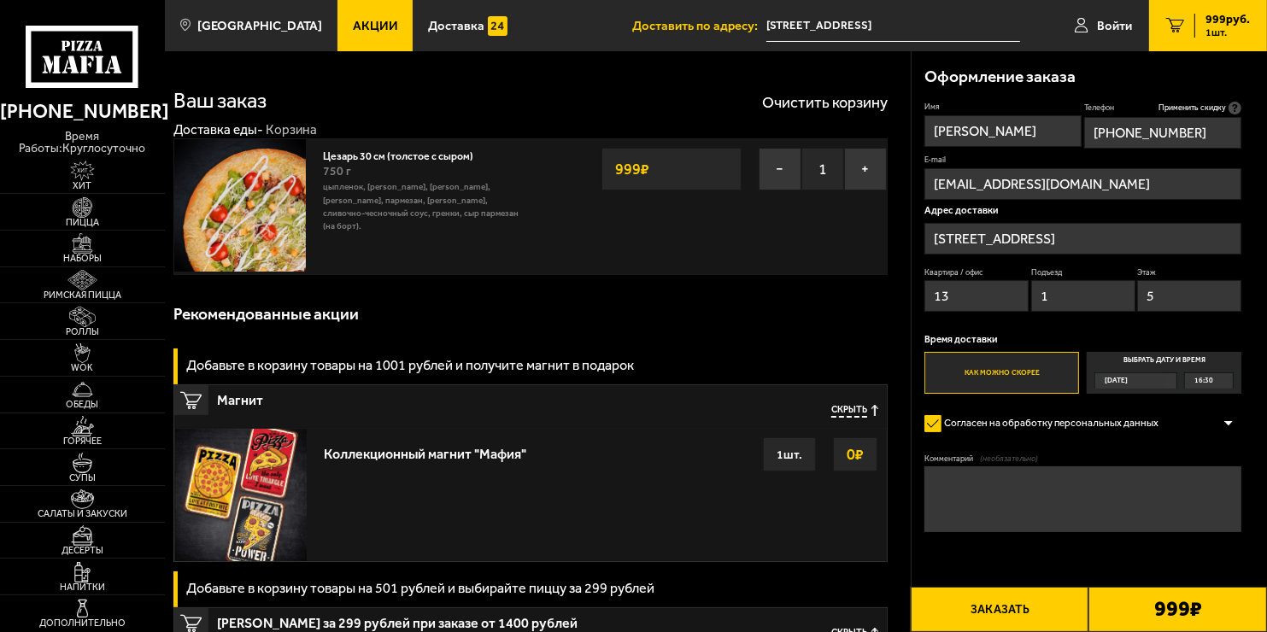
type input "[PHONE_NUMBER]"
click at [1233, 106] on icon at bounding box center [1234, 108] width 13 height 13
click at [1233, 117] on input "[PHONE_NUMBER]" at bounding box center [1162, 133] width 157 height 32
click at [1233, 106] on icon at bounding box center [1234, 108] width 13 height 13
click at [1233, 117] on input "[PHONE_NUMBER]" at bounding box center [1162, 133] width 157 height 32
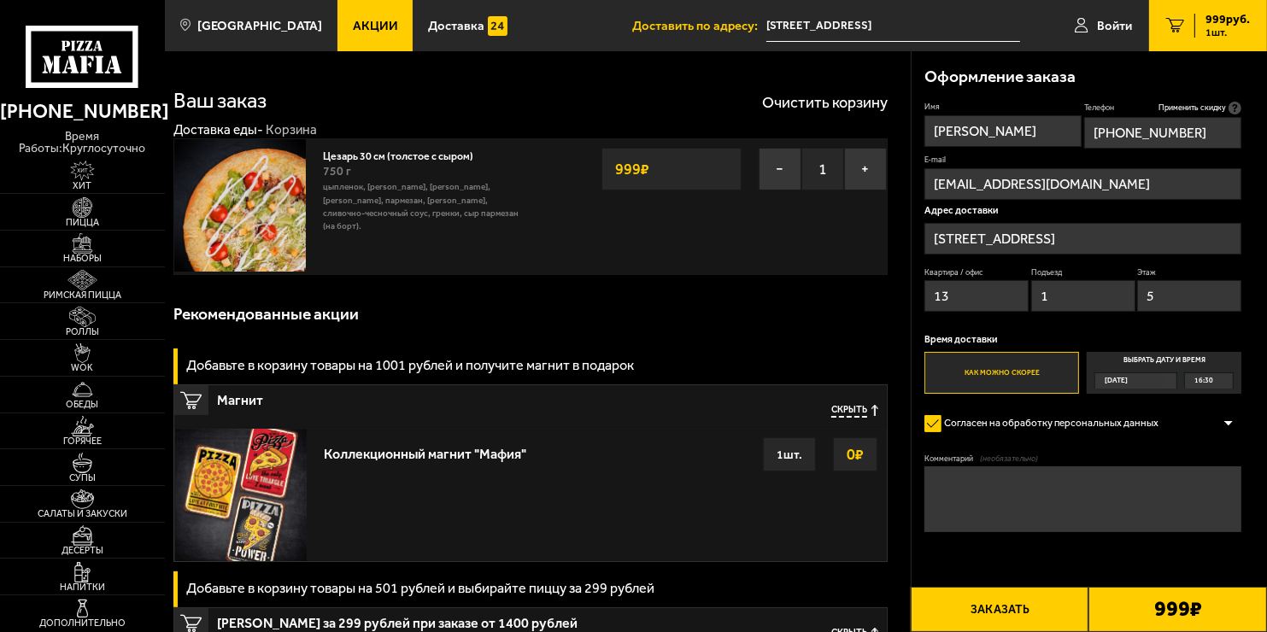
click at [1237, 363] on label "Выбрать дату и время [DATE] 16:30" at bounding box center [1164, 373] width 155 height 42
click at [0, 0] on input "Выбрать дату и время [DATE] 16:30" at bounding box center [0, 0] width 0 height 0
click at [1063, 373] on label "Как можно скорее" at bounding box center [1001, 373] width 155 height 42
click at [0, 0] on input "Как можно скорее" at bounding box center [0, 0] width 0 height 0
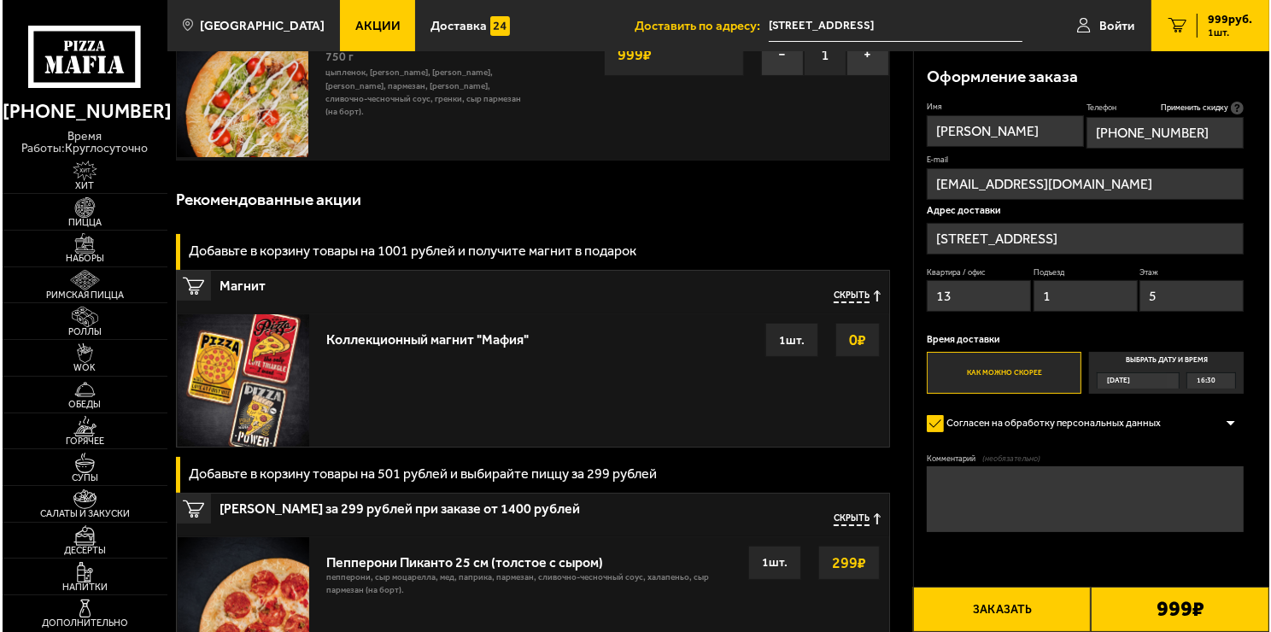
scroll to position [116, 0]
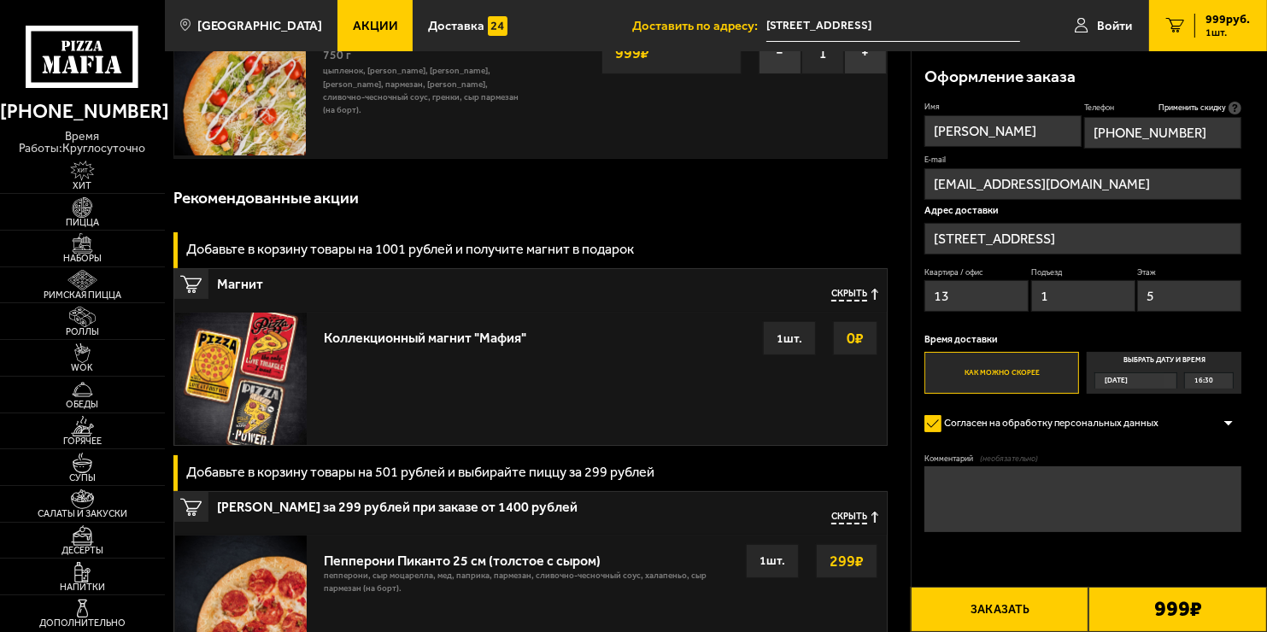
click at [1035, 615] on button "Заказать" at bounding box center [1000, 609] width 179 height 45
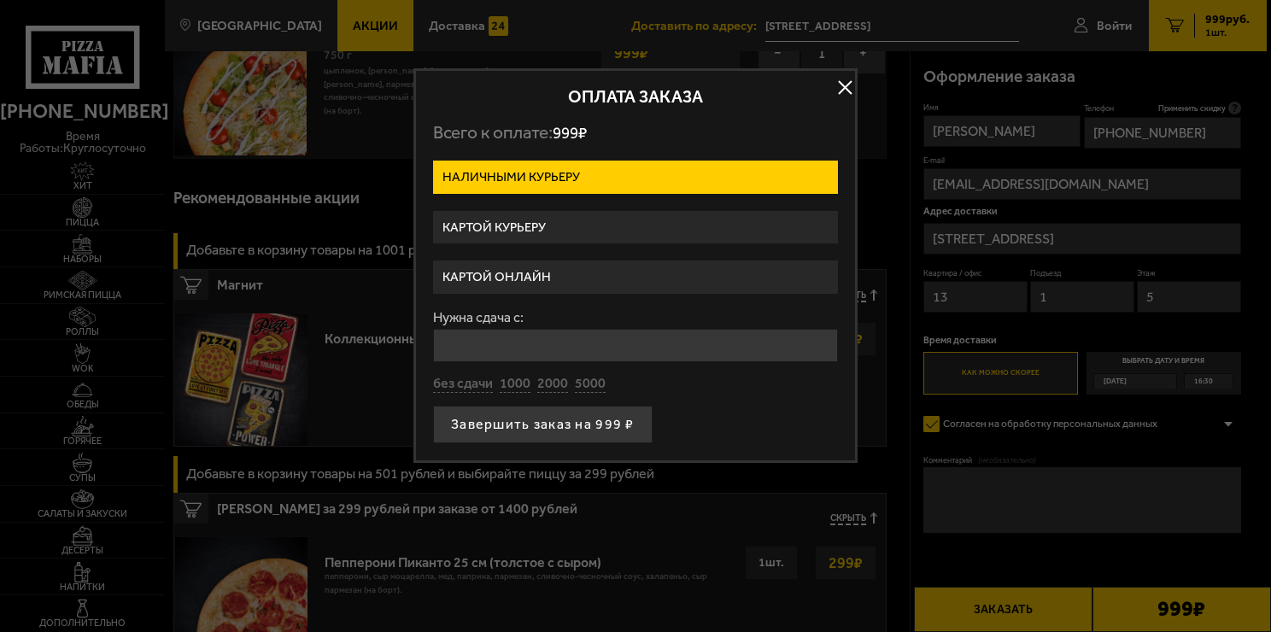
click at [583, 213] on label "Картой курьеру" at bounding box center [635, 227] width 405 height 33
click at [0, 0] on input "Картой курьеру" at bounding box center [0, 0] width 0 height 0
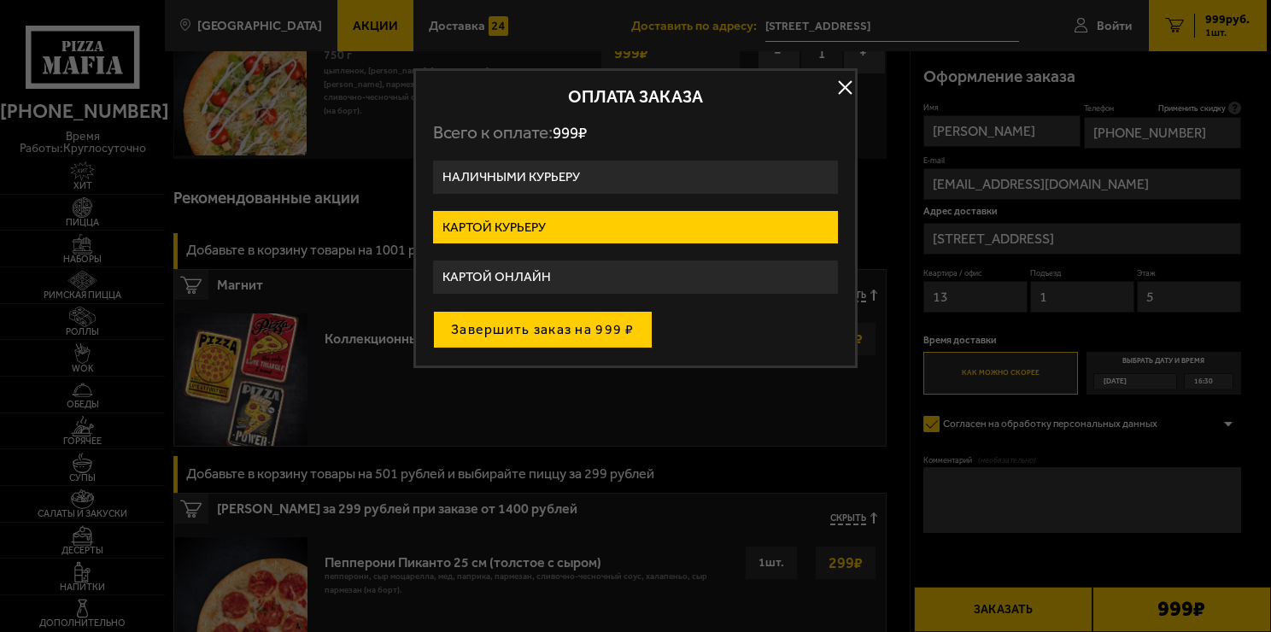
click at [608, 320] on button "Завершить заказ на 999 ₽" at bounding box center [543, 330] width 220 height 38
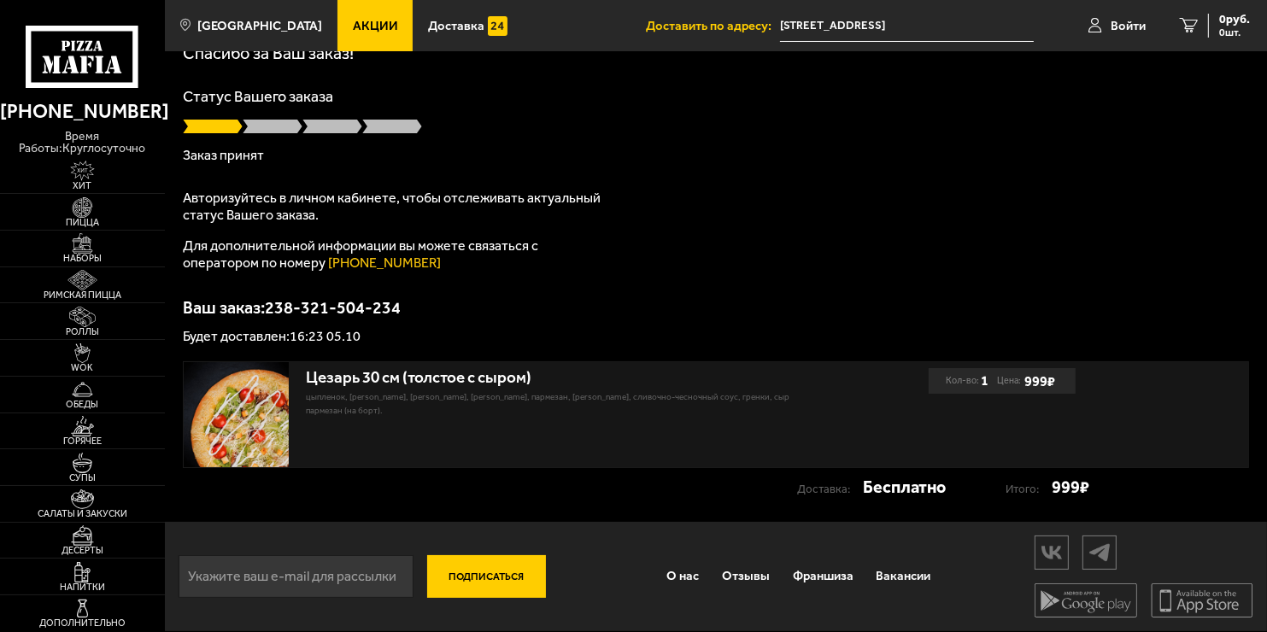
scroll to position [77, 0]
